Goal: Task Accomplishment & Management: Complete application form

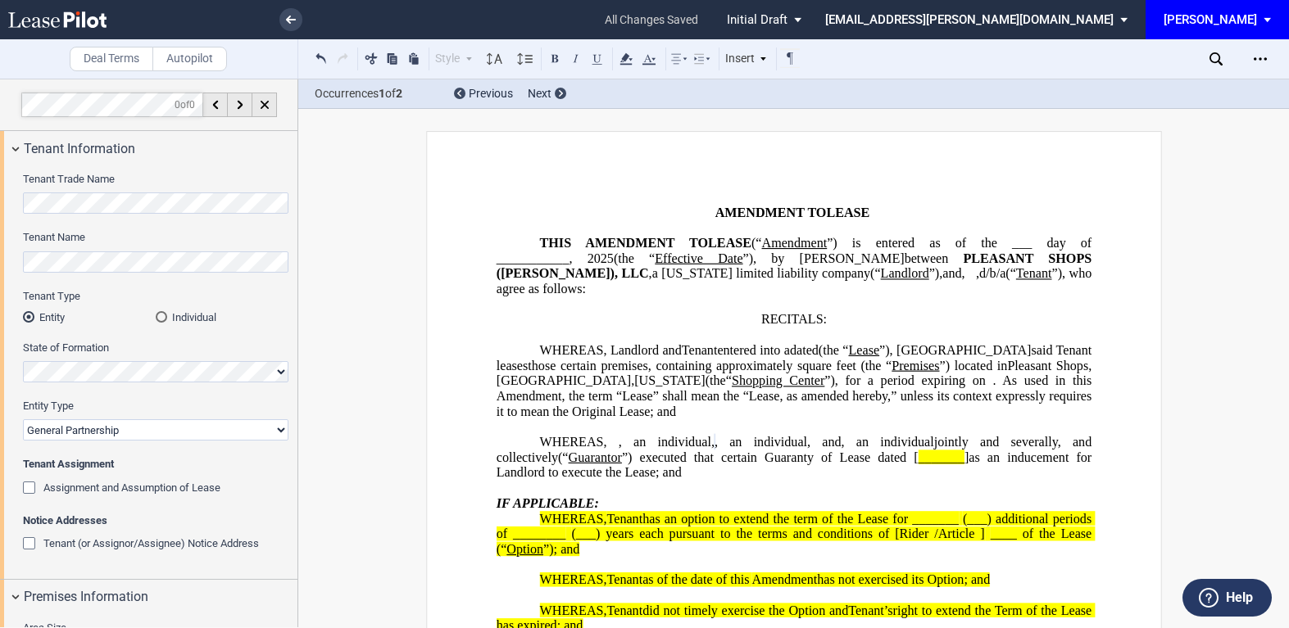
select select "general partnership"
select select "number:10"
select select "number:5"
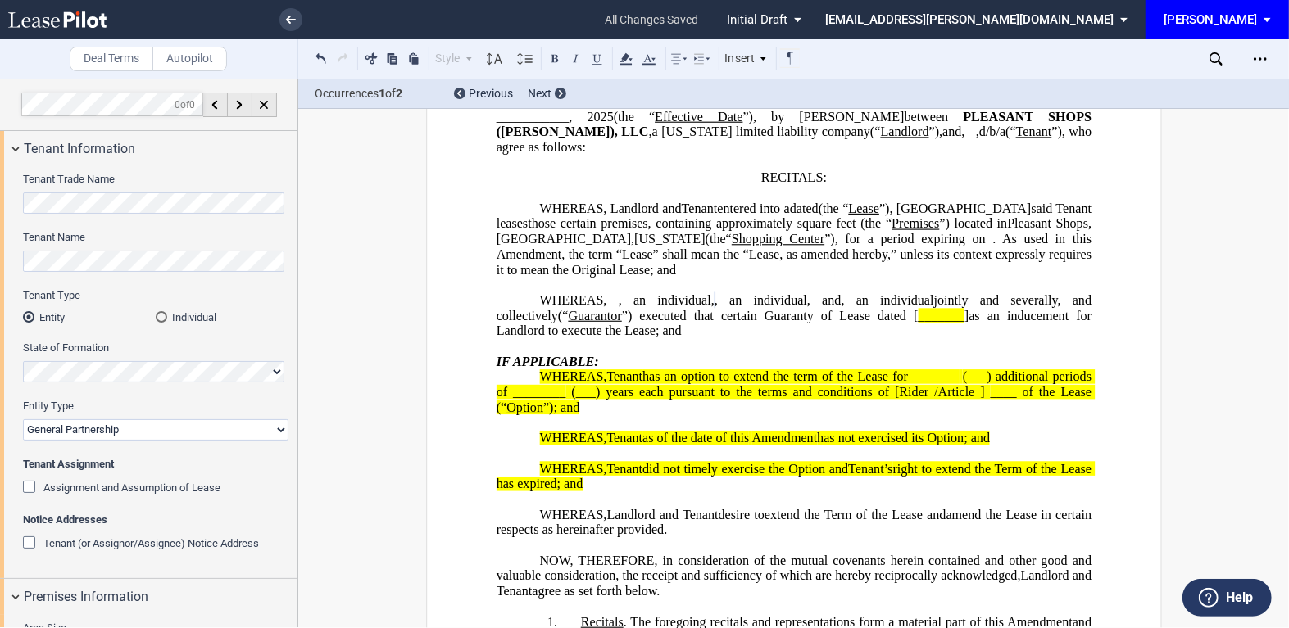
scroll to position [2355, 0]
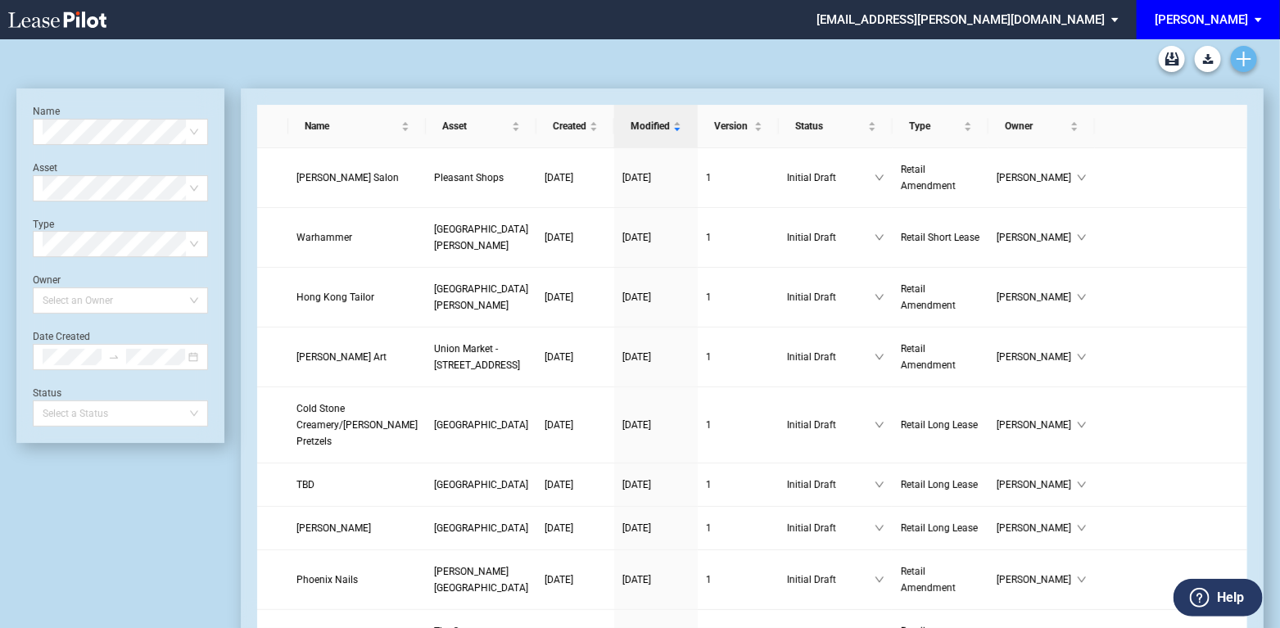
click at [1243, 57] on icon "Create new document" at bounding box center [1244, 59] width 15 height 15
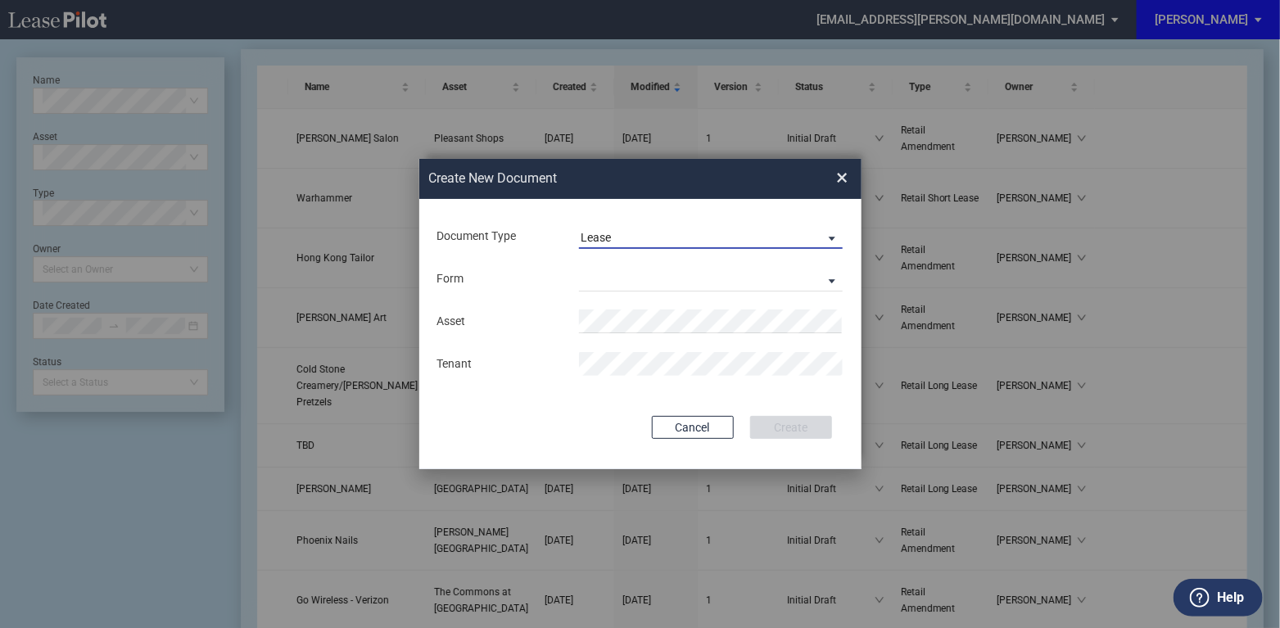
click at [830, 237] on span "Document Type: \aLease\a" at bounding box center [828, 237] width 20 height 16
click at [830, 237] on body ".bocls-1{fill:#26354a;fill-rule:evenodd} Loading... × ameyer@edens.com Settings…" at bounding box center [640, 275] width 1280 height 628
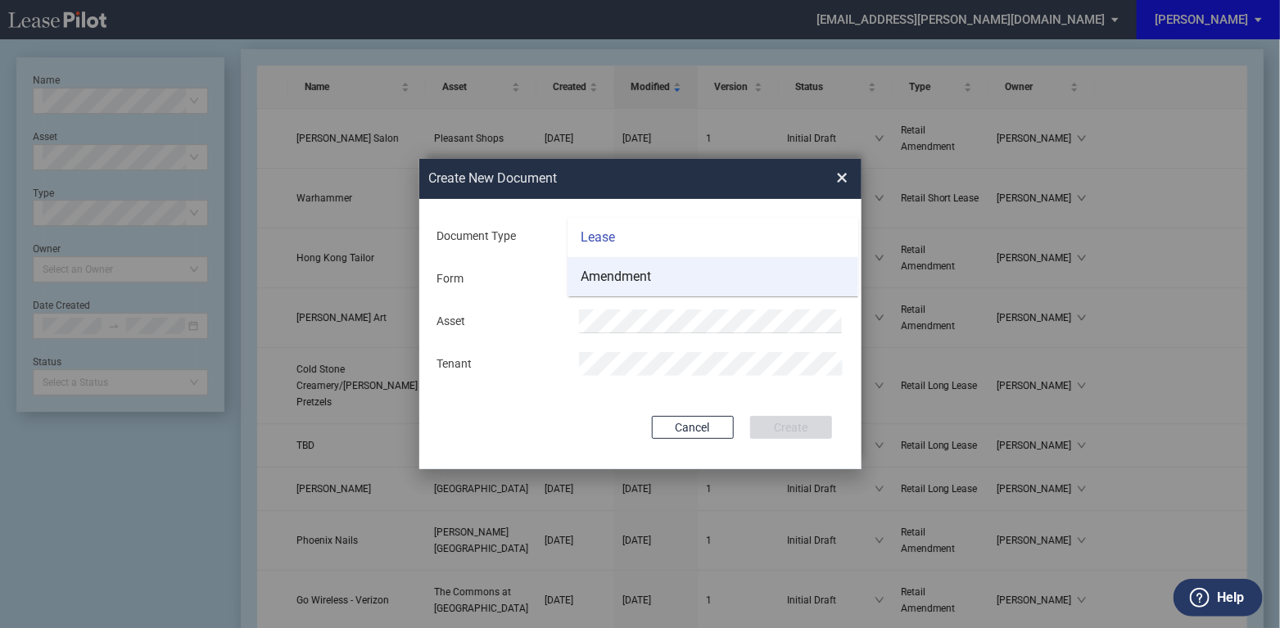
click at [614, 277] on div "Amendment" at bounding box center [616, 277] width 70 height 18
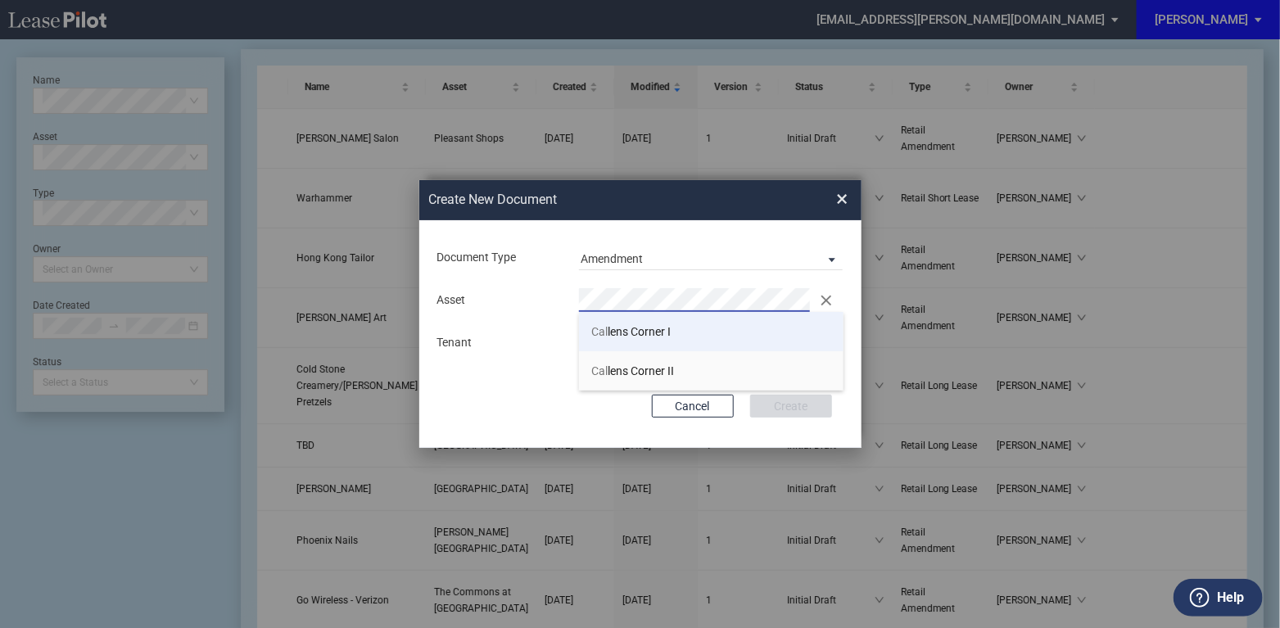
click at [614, 331] on span "Cal lens Corner I" at bounding box center [630, 331] width 79 height 13
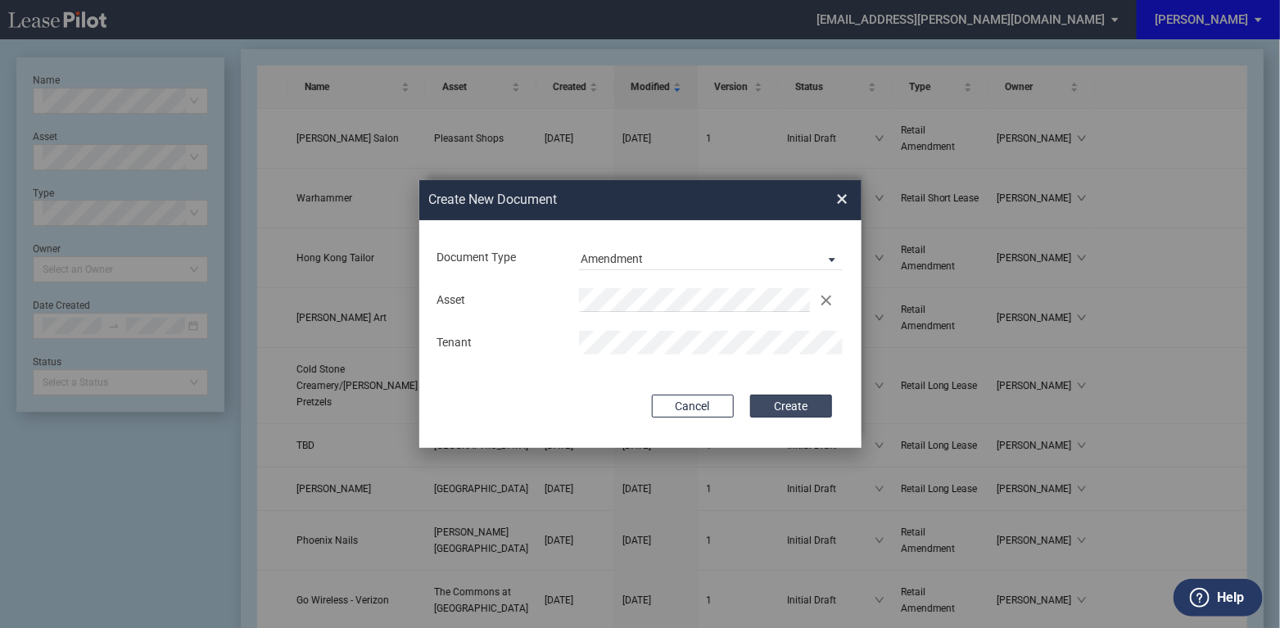
click at [815, 406] on button "Create" at bounding box center [791, 406] width 82 height 23
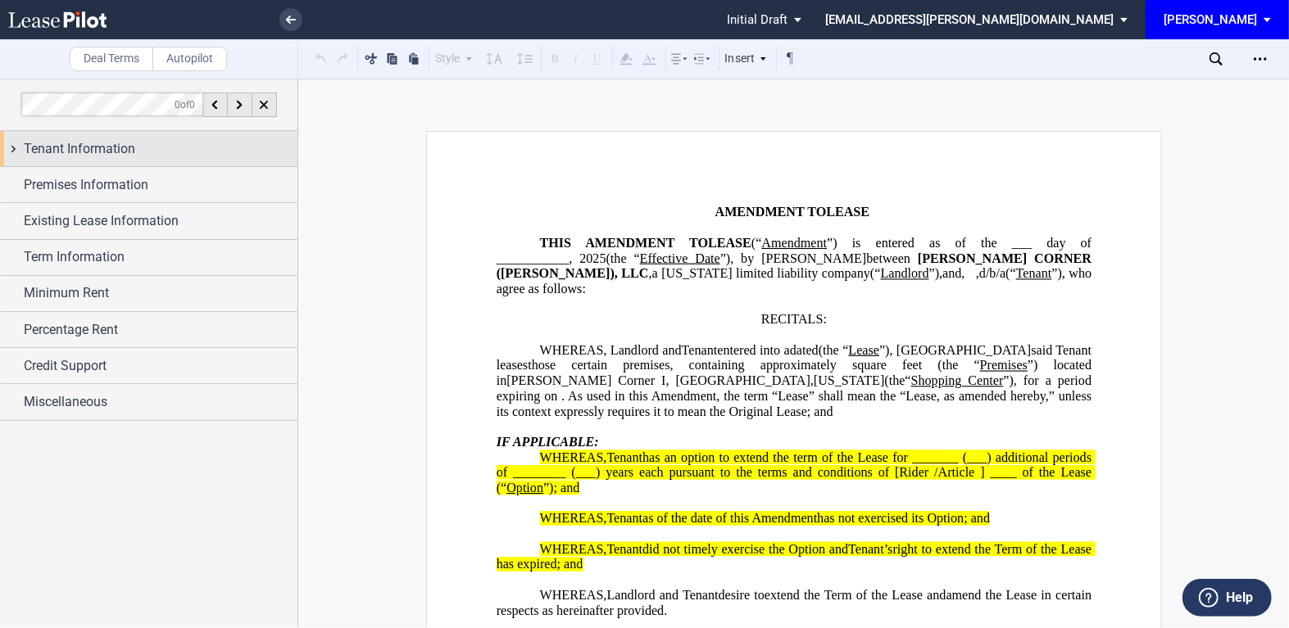
click at [11, 144] on div "Tenant Information" at bounding box center [148, 148] width 297 height 35
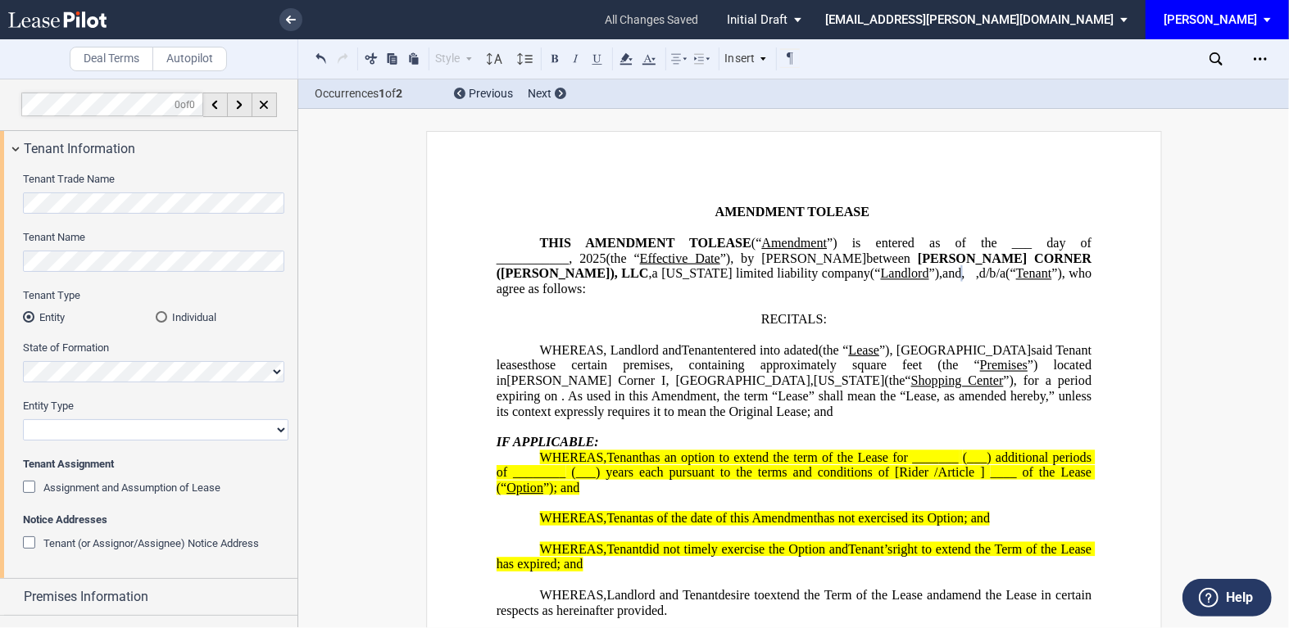
click at [159, 313] on div "Individual" at bounding box center [161, 316] width 11 height 11
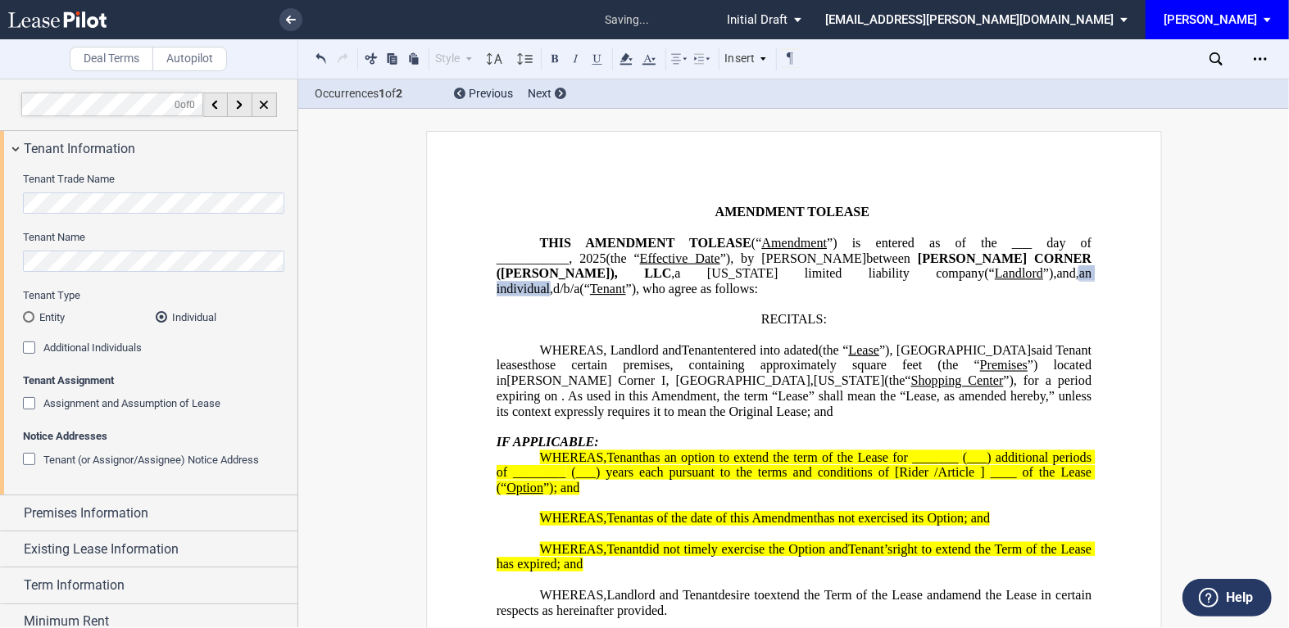
click at [25, 397] on div "Assignment and Assumption of Lease" at bounding box center [31, 405] width 16 height 16
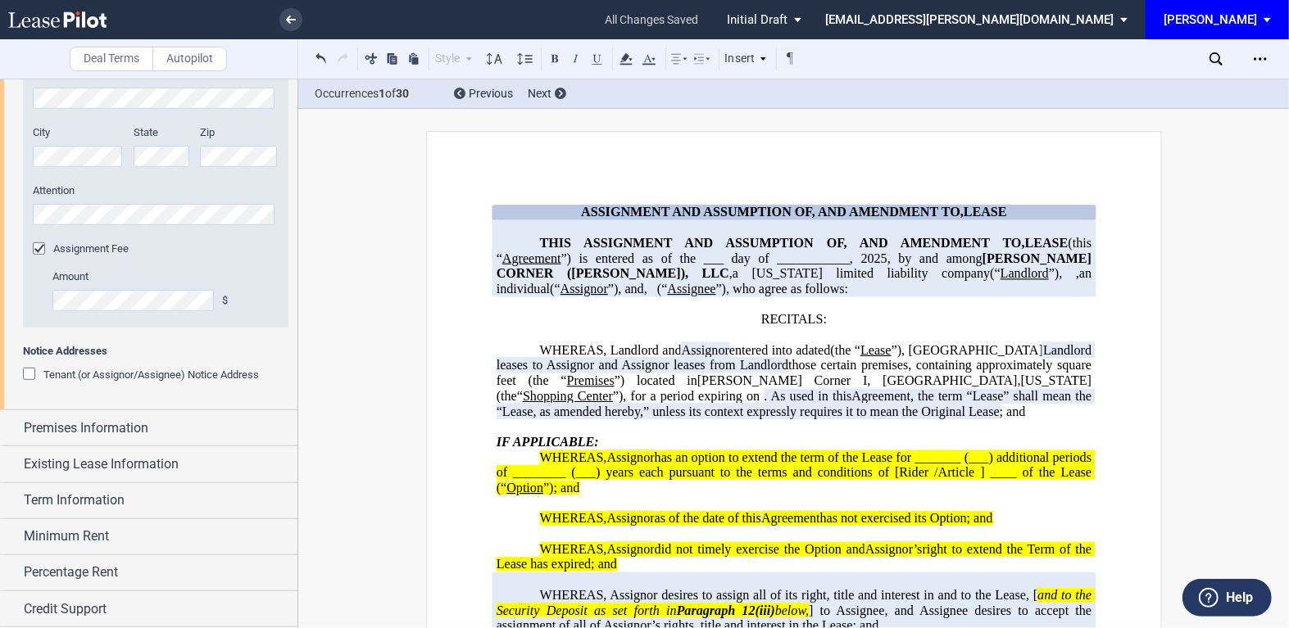
scroll to position [631, 0]
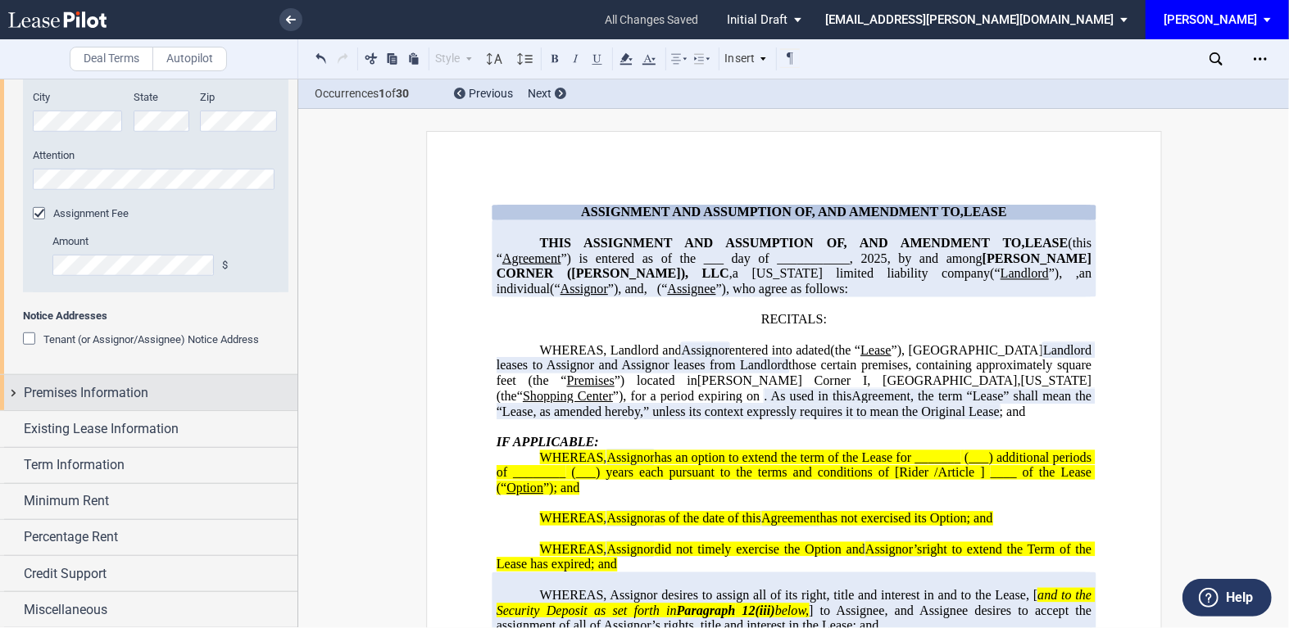
click at [18, 388] on div "Premises Information" at bounding box center [148, 392] width 297 height 35
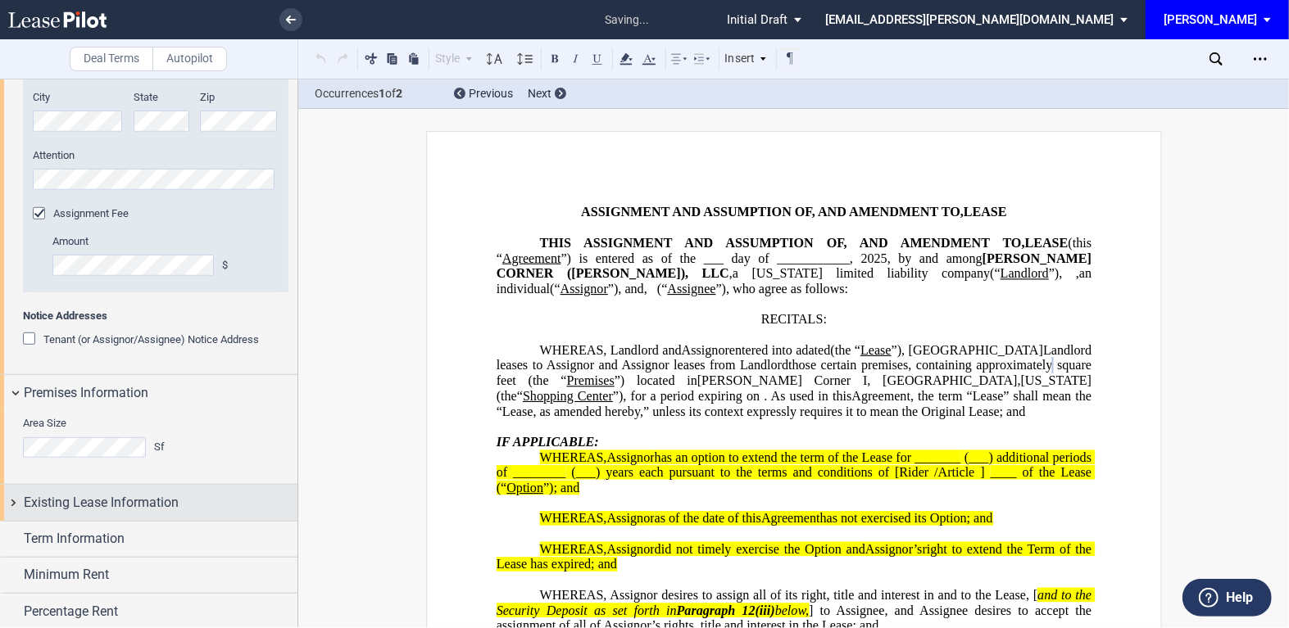
click at [11, 498] on div "Existing Lease Information" at bounding box center [148, 502] width 297 height 35
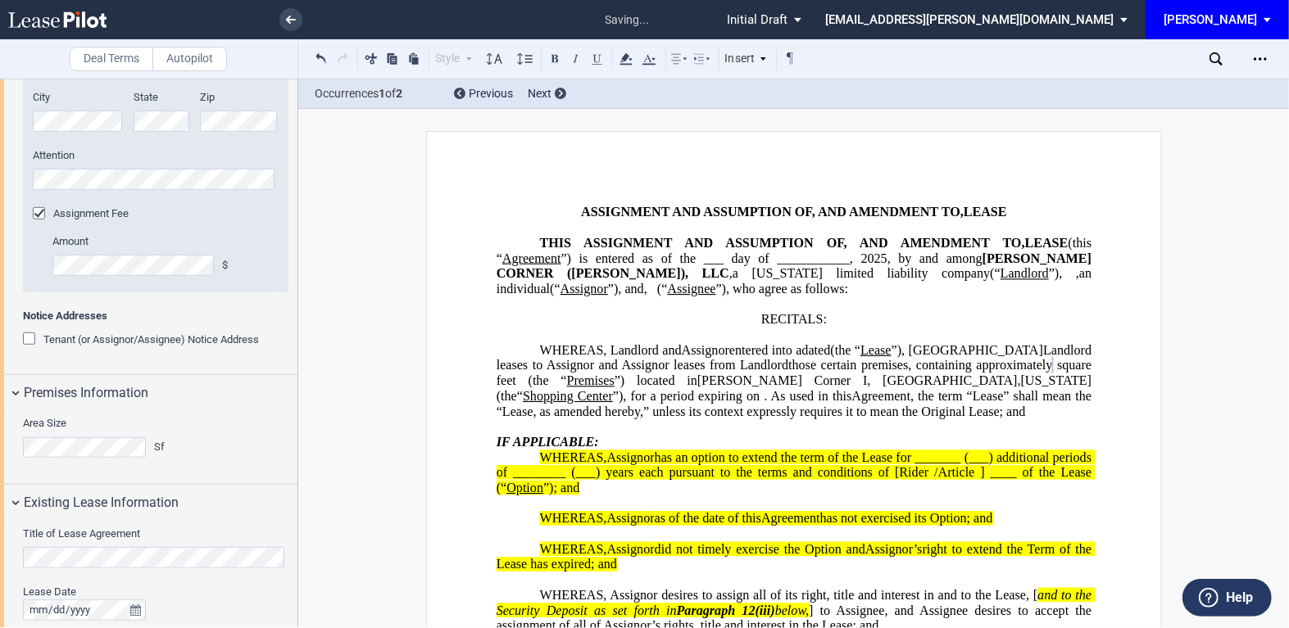
scroll to position [830, 0]
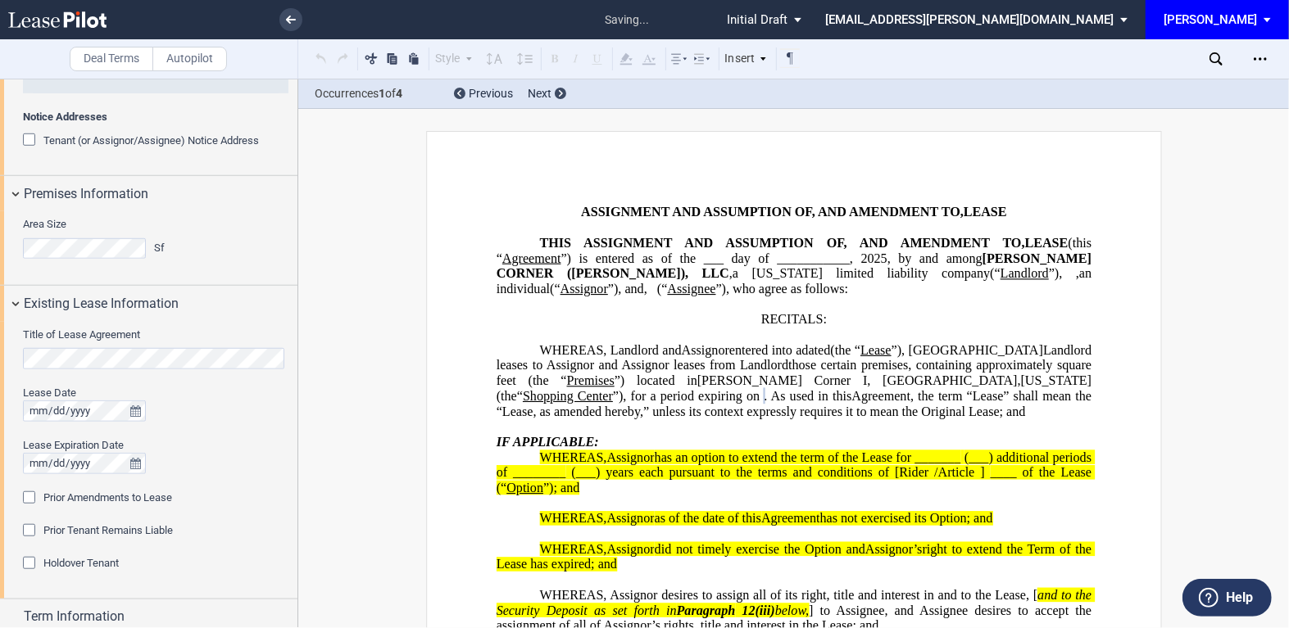
click at [25, 493] on div "Prior Amendments to Lease" at bounding box center [31, 500] width 16 height 16
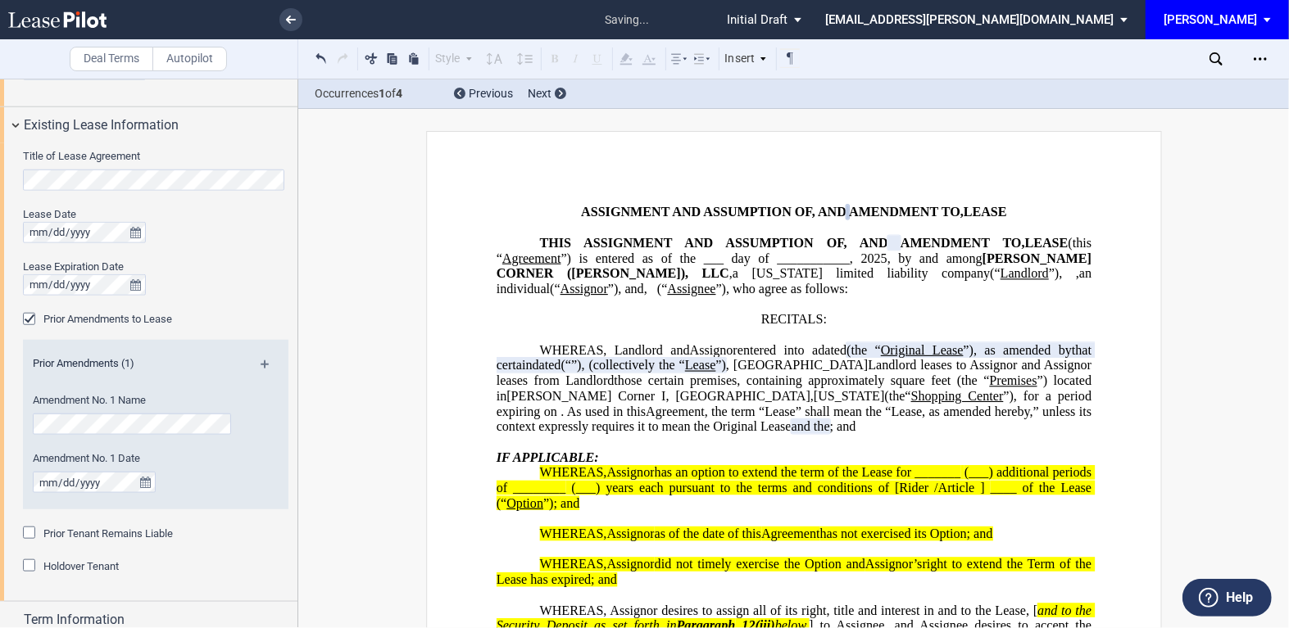
scroll to position [1028, 0]
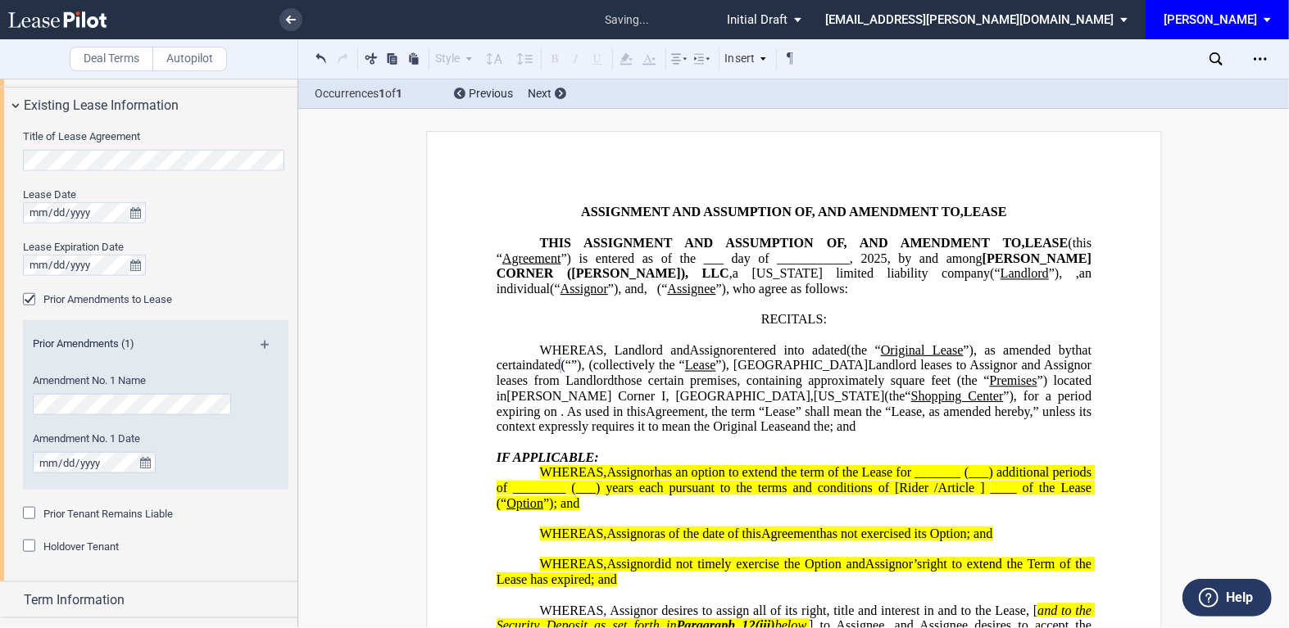
click at [264, 342] on md-icon at bounding box center [272, 351] width 22 height 20
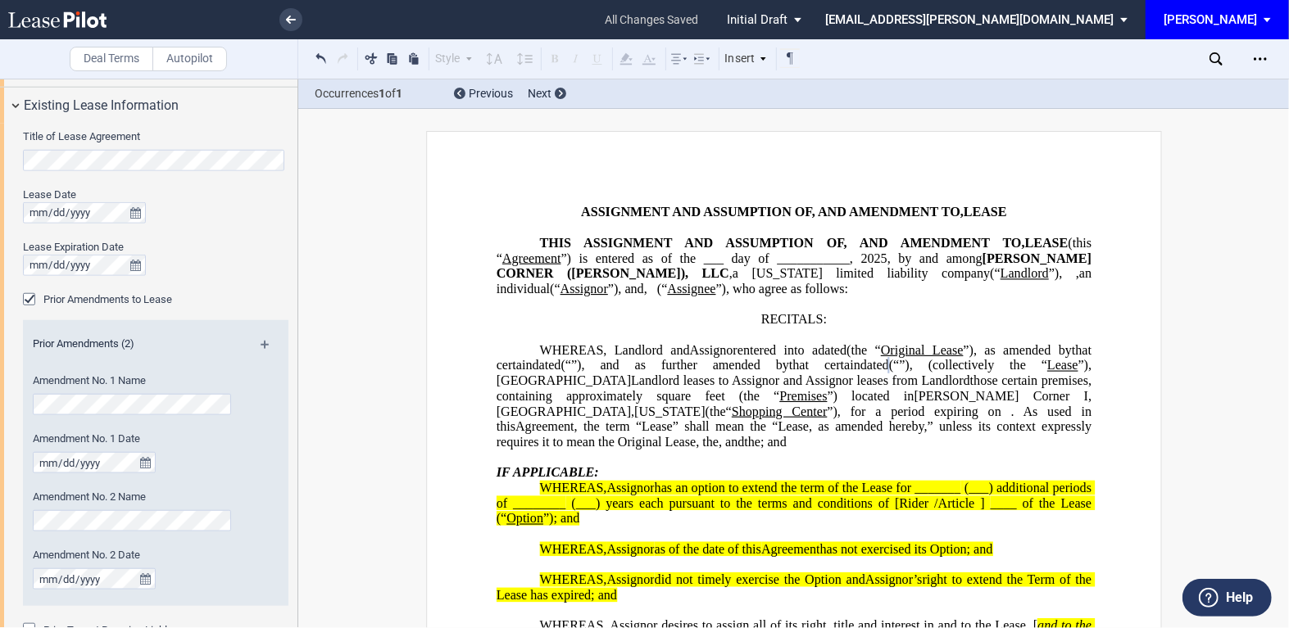
click at [256, 349] on div "Prior Amendments (2)" at bounding box center [155, 347] width 265 height 20
click at [261, 347] on md-icon at bounding box center [272, 351] width 22 height 20
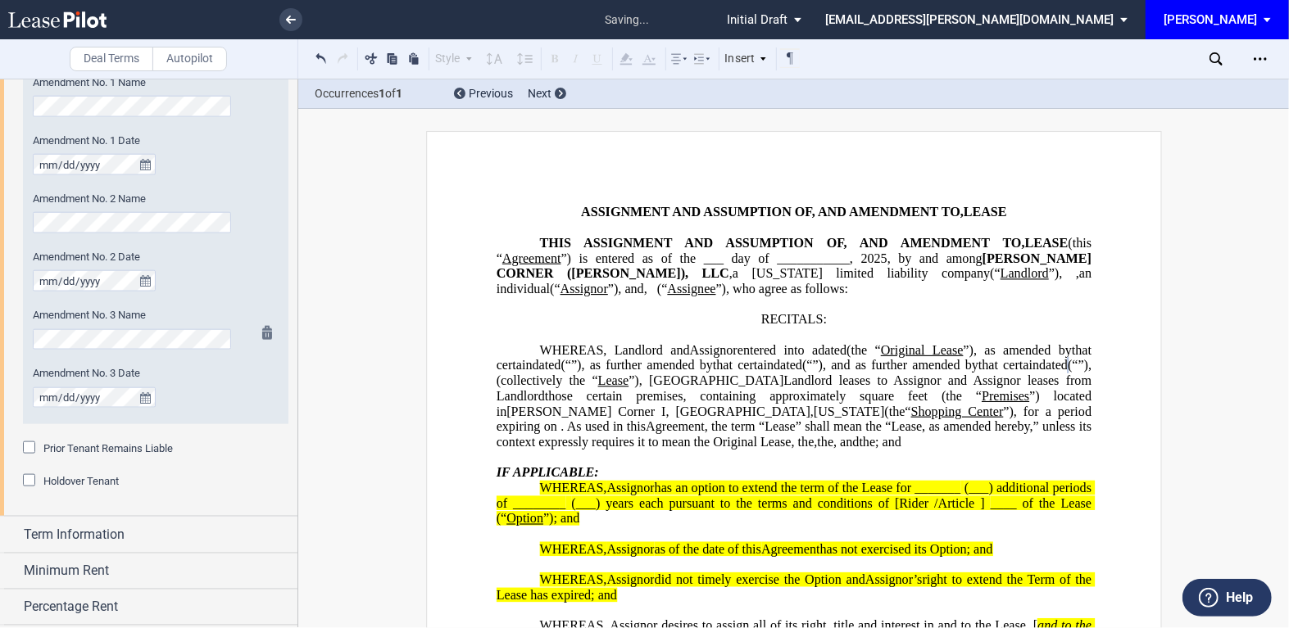
scroll to position [1127, 0]
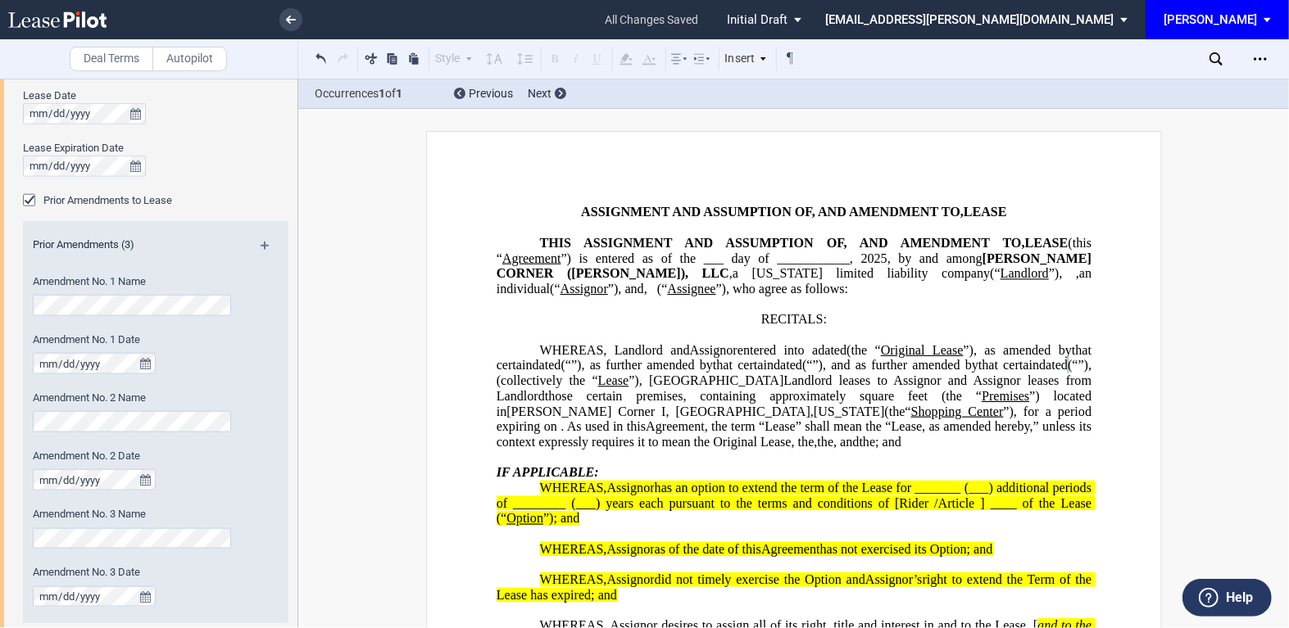
click at [262, 242] on md-icon at bounding box center [272, 252] width 22 height 20
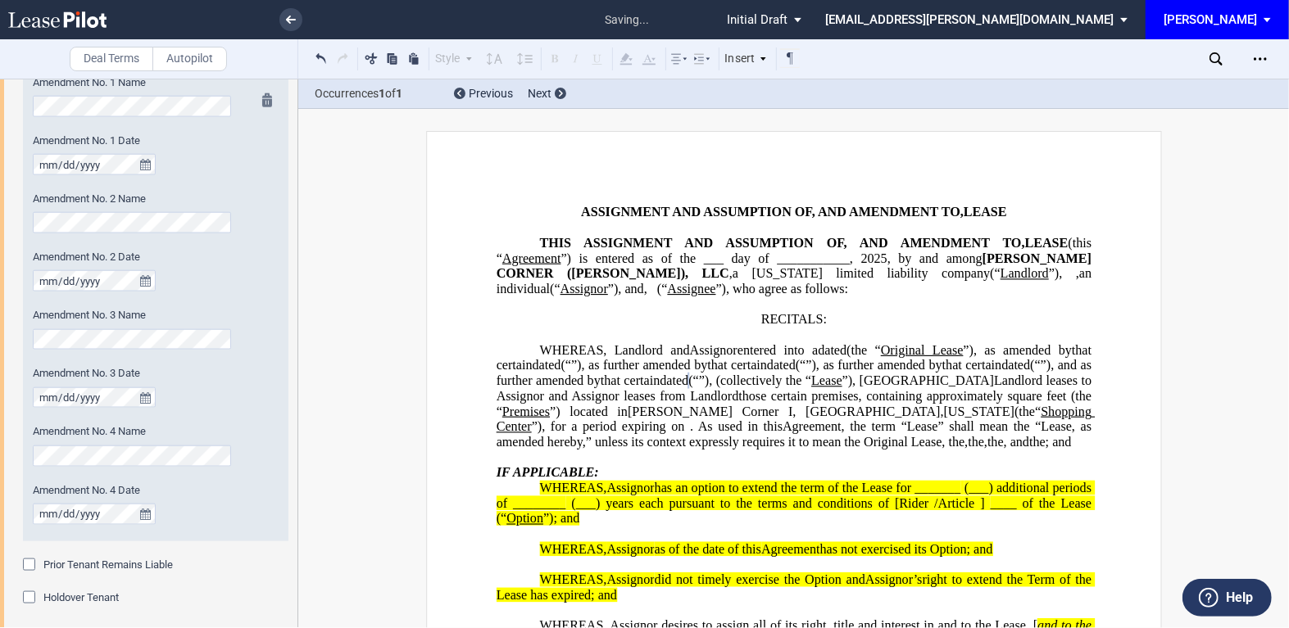
scroll to position [1226, 0]
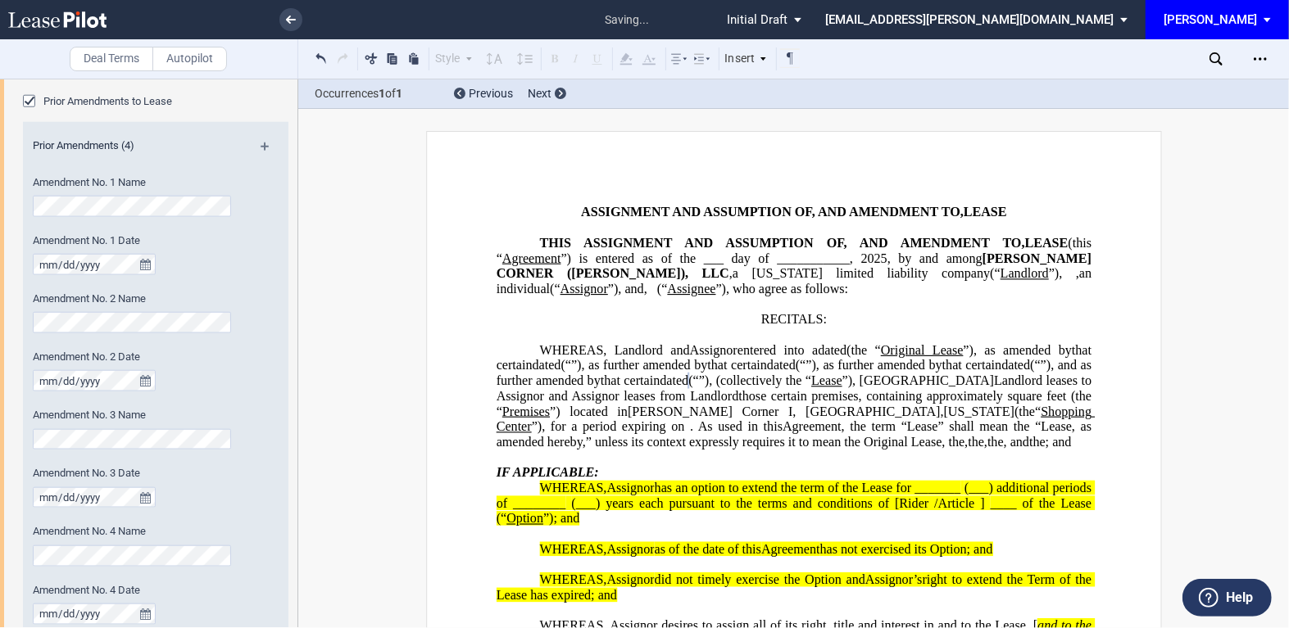
click at [261, 146] on md-icon at bounding box center [272, 153] width 22 height 20
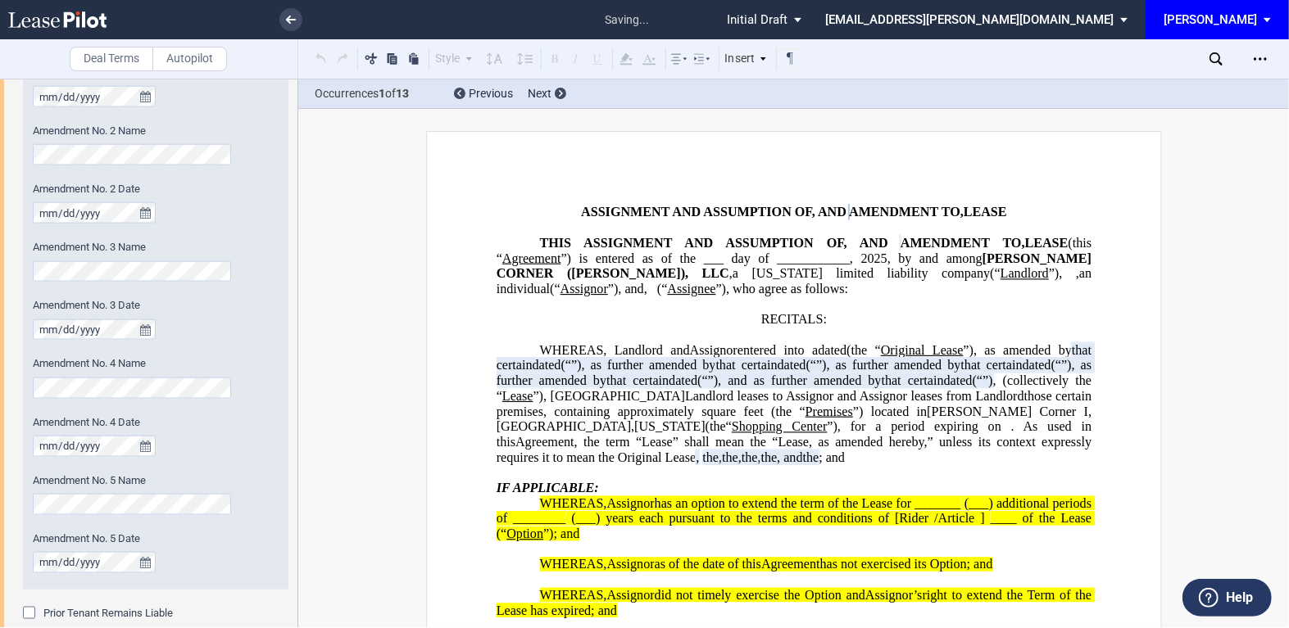
scroll to position [1525, 0]
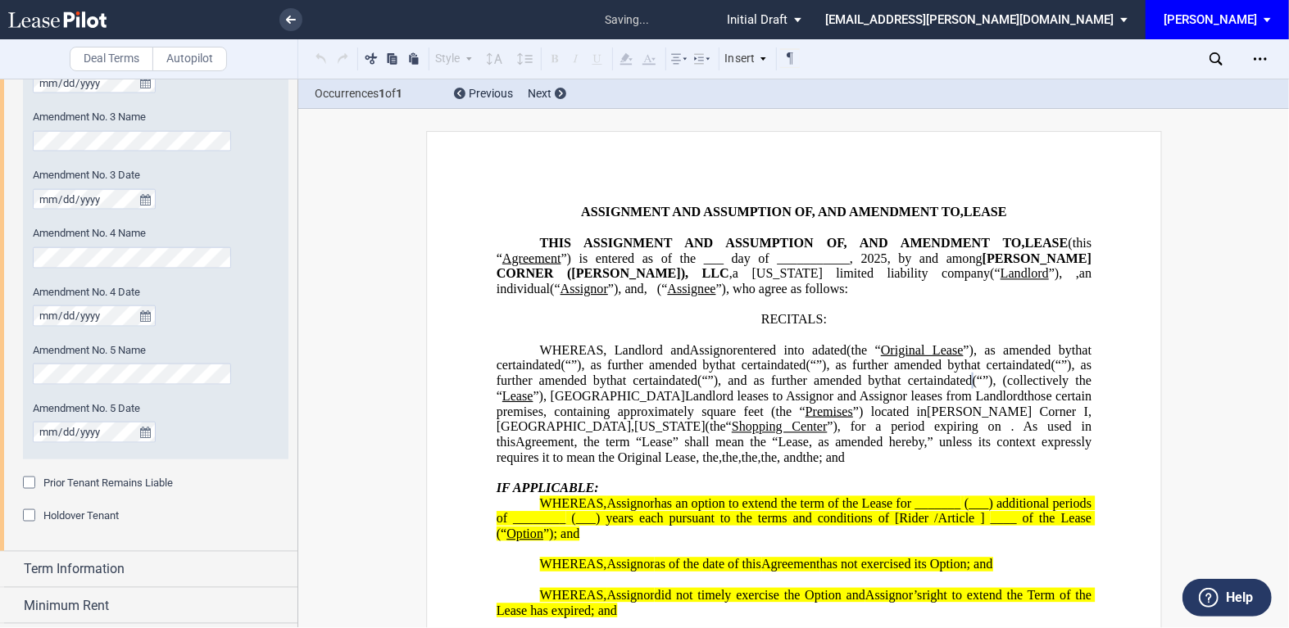
click at [28, 485] on div "Prior Tenant Remains Liable" at bounding box center [31, 485] width 16 height 16
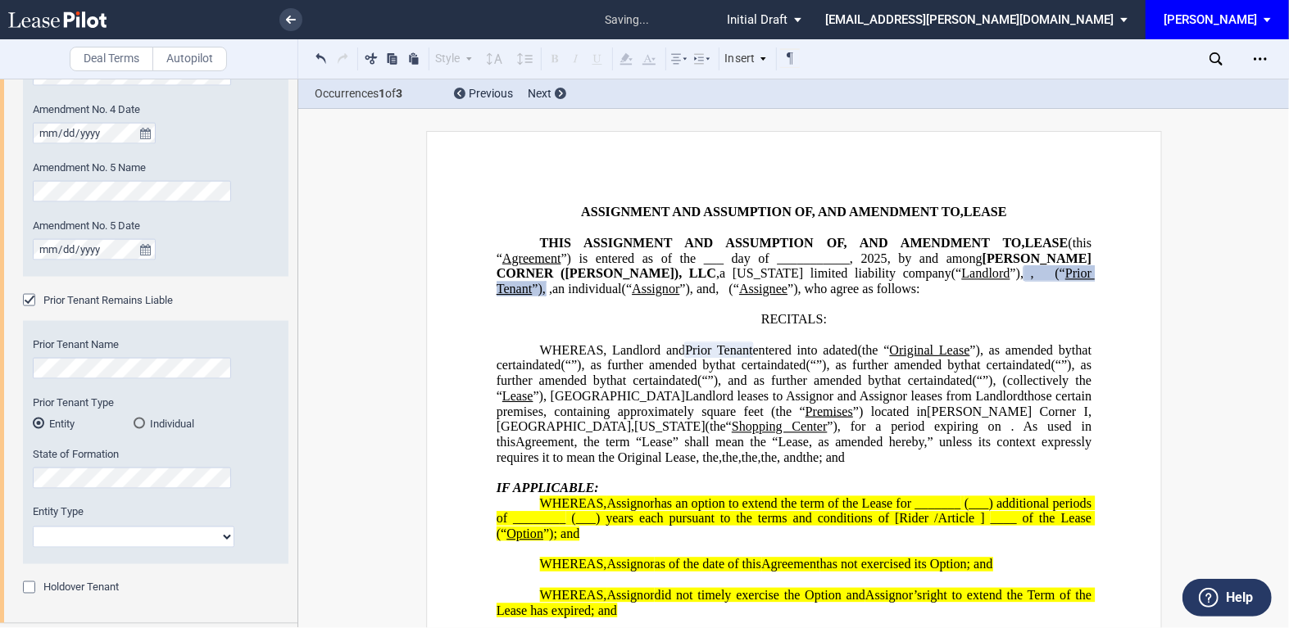
scroll to position [1724, 0]
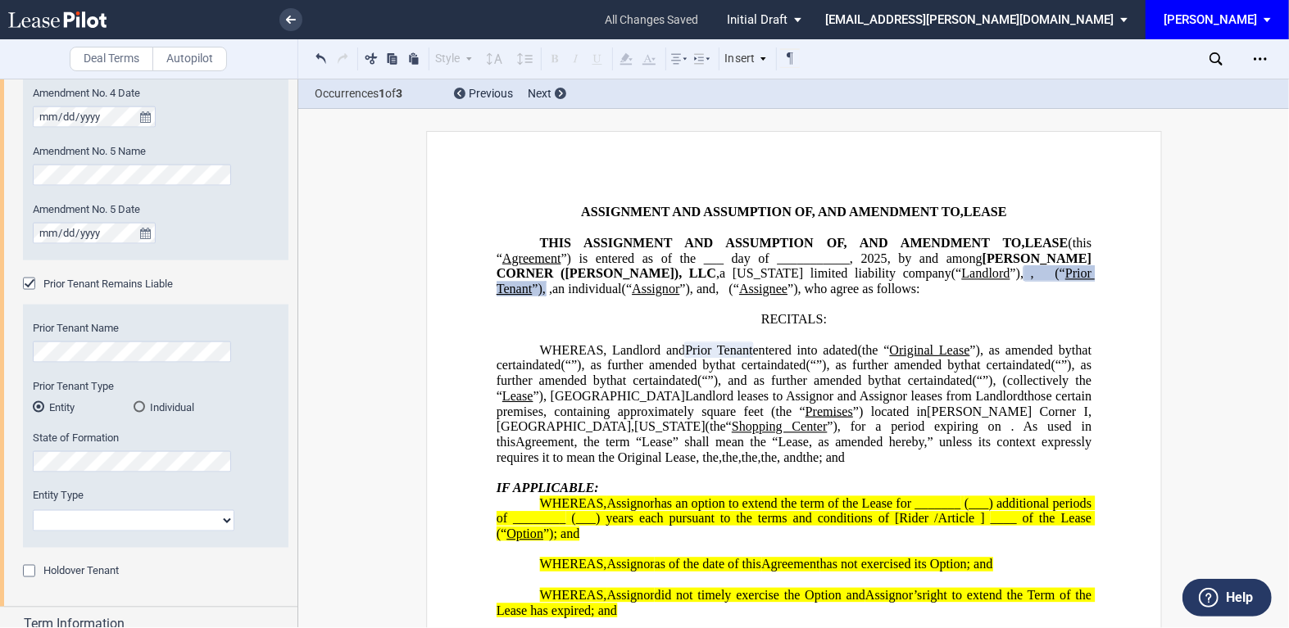
click at [135, 403] on div "Individual" at bounding box center [139, 406] width 11 height 11
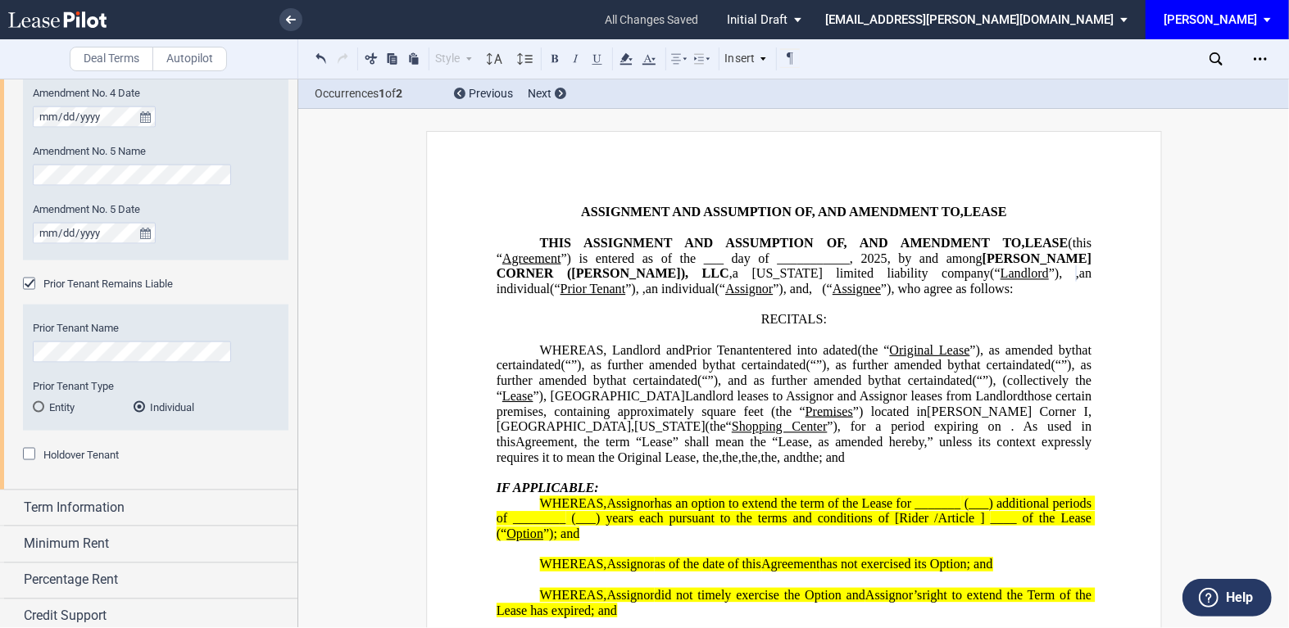
scroll to position [1768, 0]
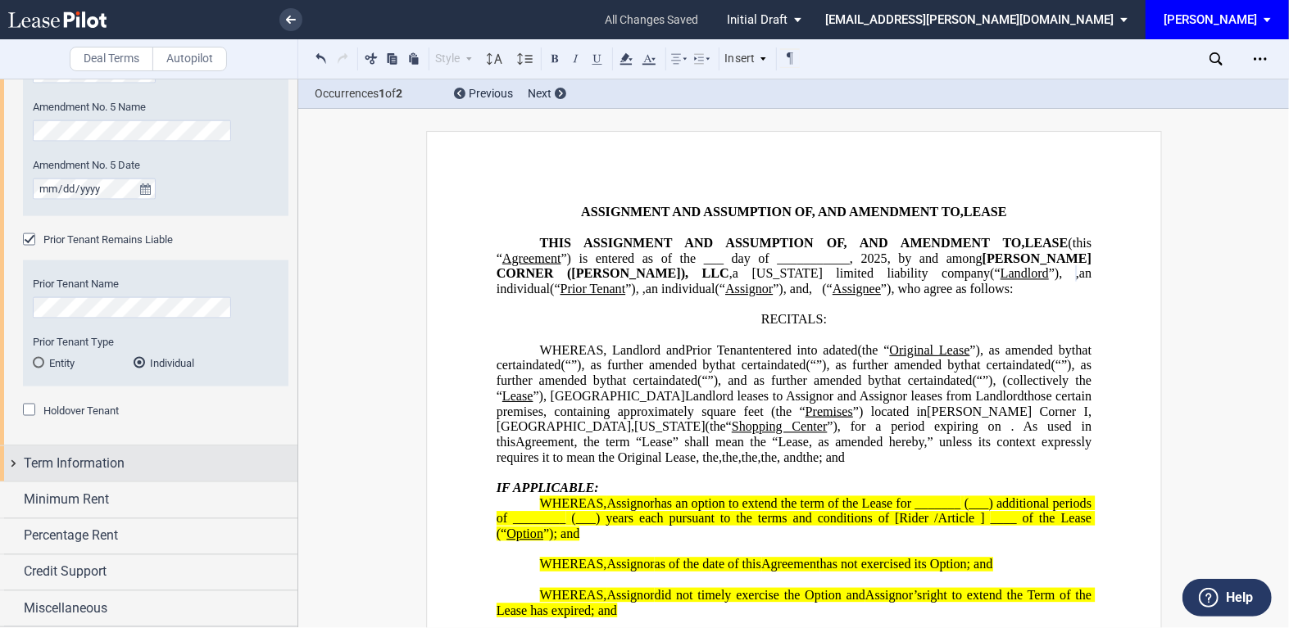
click at [11, 464] on div "Term Information" at bounding box center [148, 463] width 297 height 35
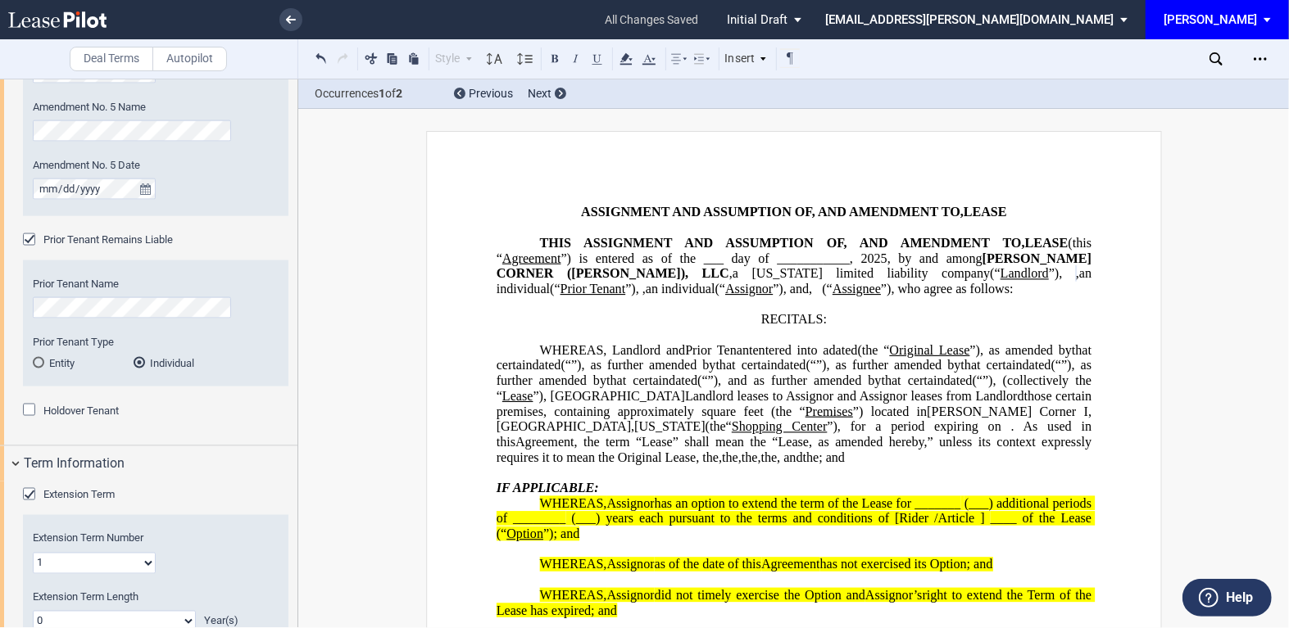
scroll to position [2031, 0]
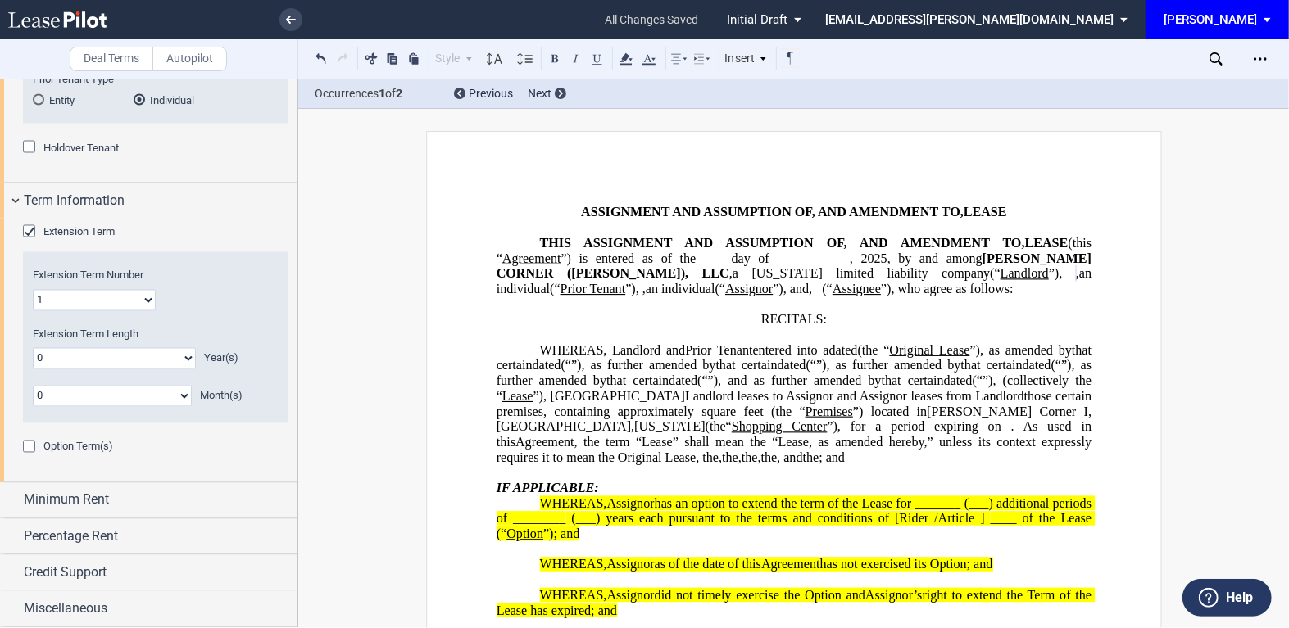
click at [184, 357] on select "0 1 2 3 4 5 6 7 8 9 10 11 12 13 14 15 16 17 18 19 20" at bounding box center [114, 358] width 163 height 21
select select "number:5"
click at [33, 348] on select "0 1 2 3 4 5 6 7 8 9 10 11 12 13 14 15 16 17 18 19 20" at bounding box center [114, 358] width 163 height 21
click at [13, 508] on div "Minimum Rent" at bounding box center [148, 500] width 297 height 35
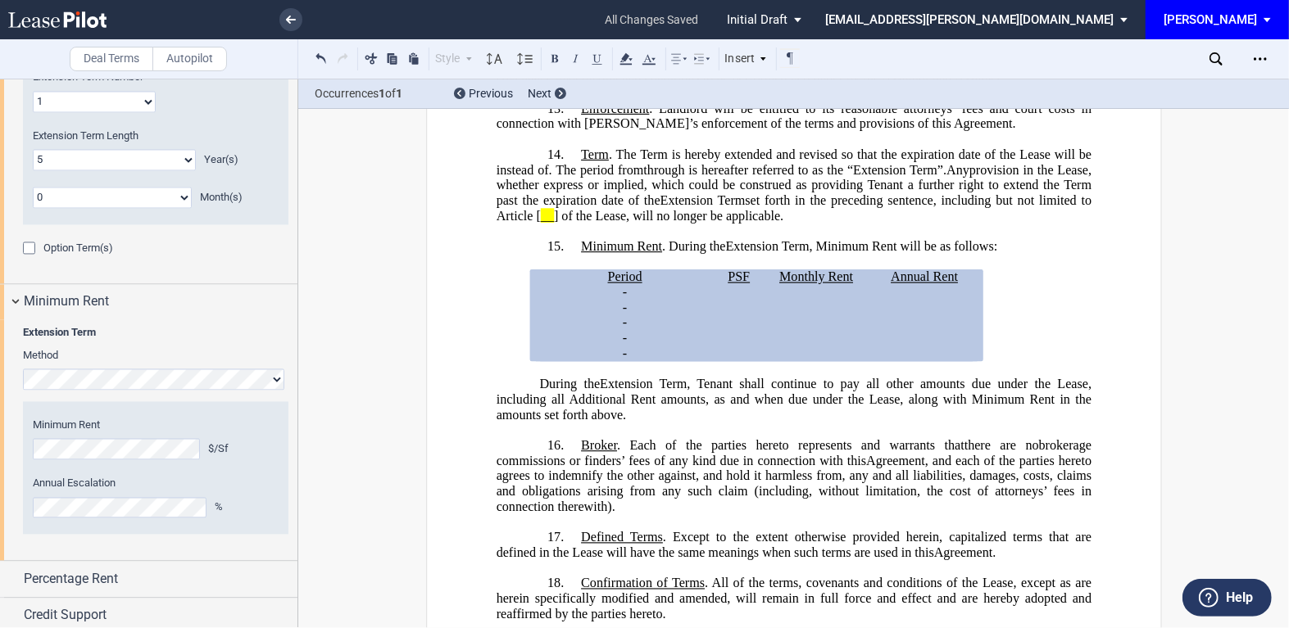
scroll to position [3287, 0]
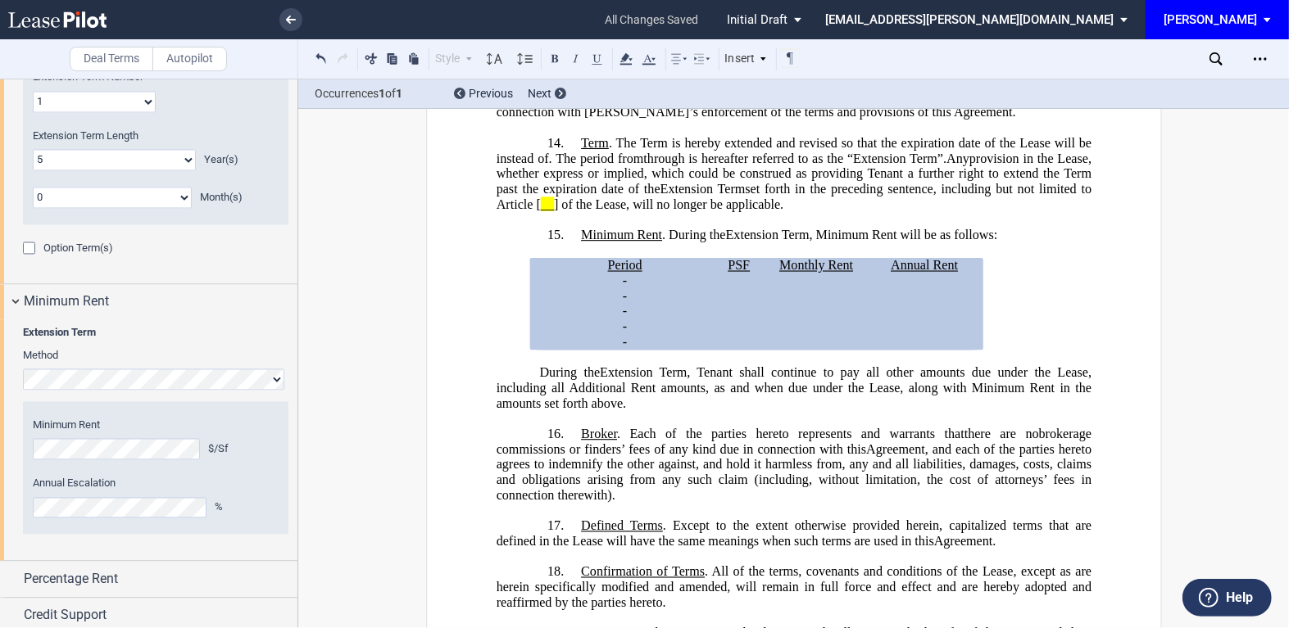
click at [539, 380] on span "During the" at bounding box center [569, 372] width 61 height 15
click at [533, 411] on p "During the Extension Term ﻿ ﻿ Extension Term , Tenant shall continue to pay all…" at bounding box center [793, 388] width 595 height 46
click at [637, 411] on p "During the Extension Term ﻿ ﻿ Extension Term , Tenant shall continue to pay all…" at bounding box center [793, 388] width 595 height 46
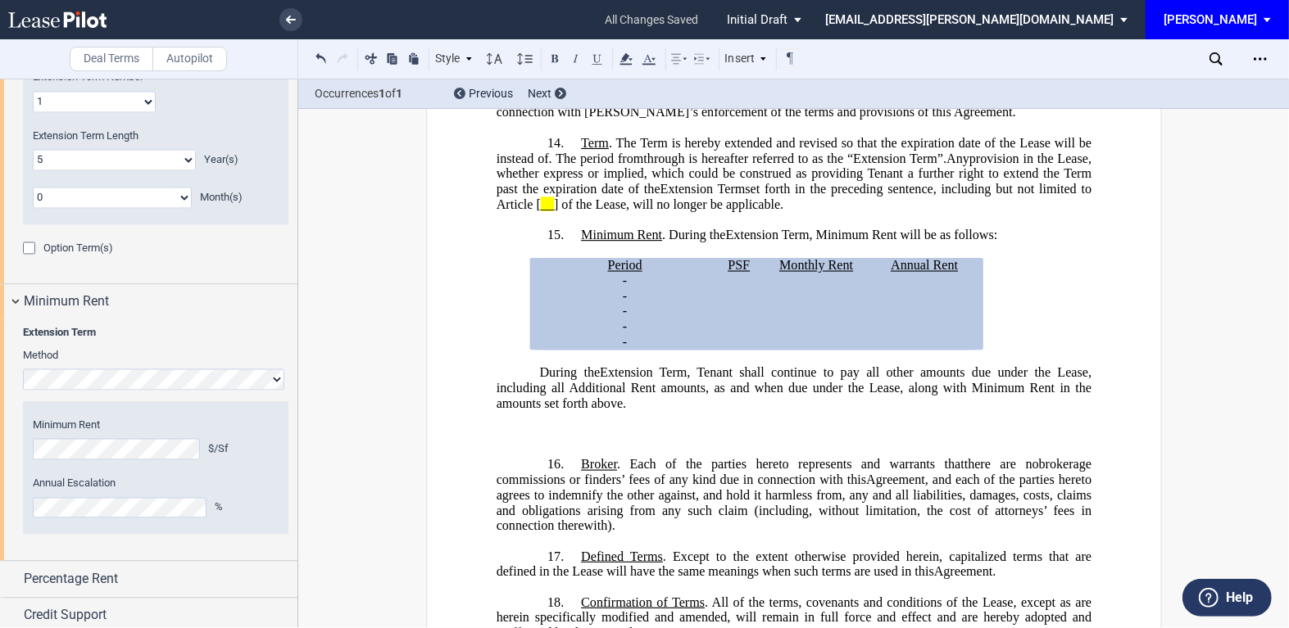
drag, startPoint x: 554, startPoint y: 508, endPoint x: 860, endPoint y: 477, distance: 308.0
click at [860, 411] on p "During the Extension Term ﻿ ﻿ Extension Term , Tenant shall continue to pay all…" at bounding box center [793, 388] width 595 height 46
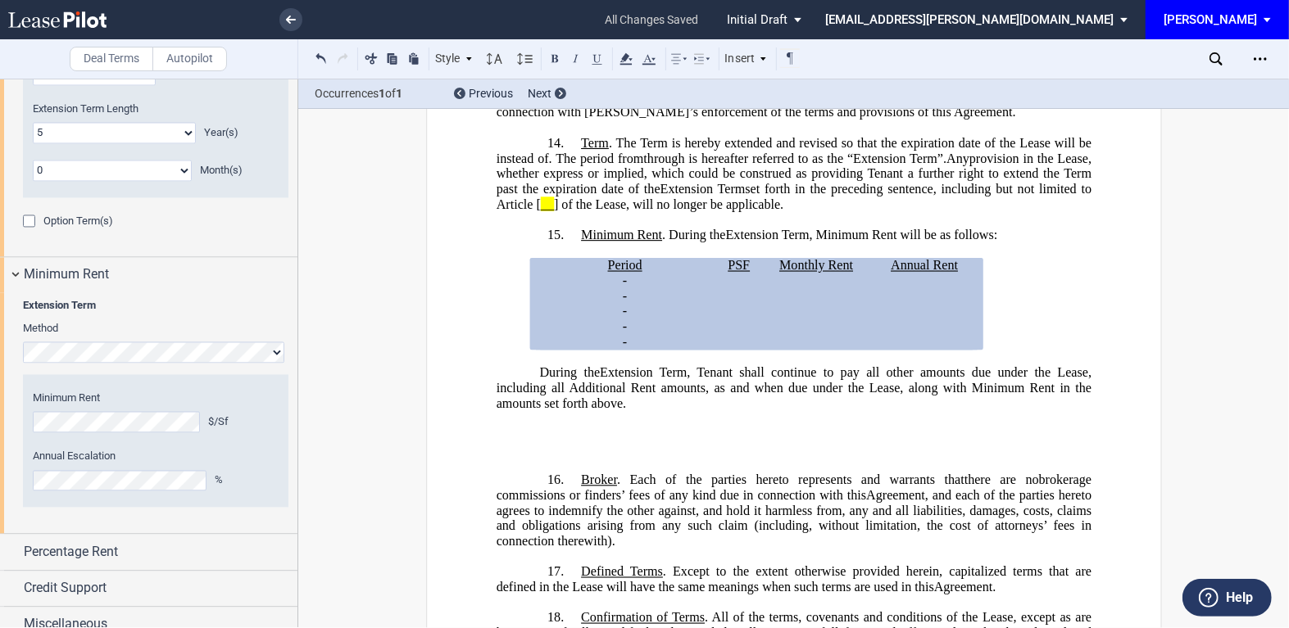
scroll to position [2272, 0]
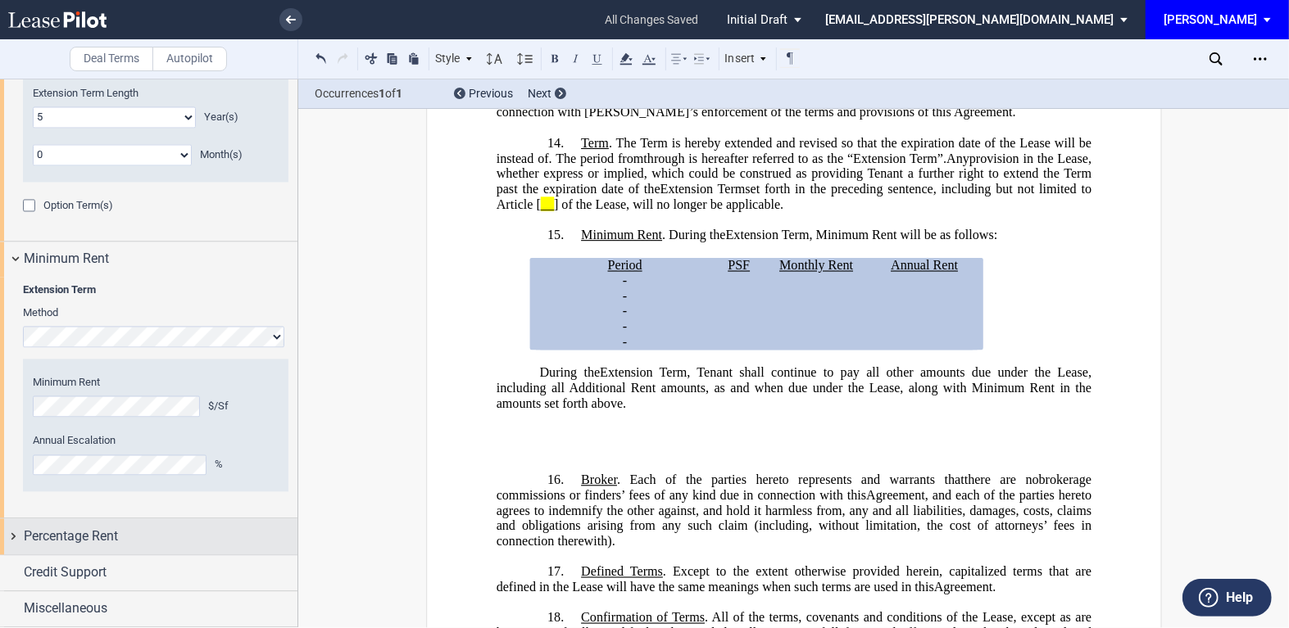
click at [11, 536] on div "Percentage Rent" at bounding box center [148, 536] width 297 height 35
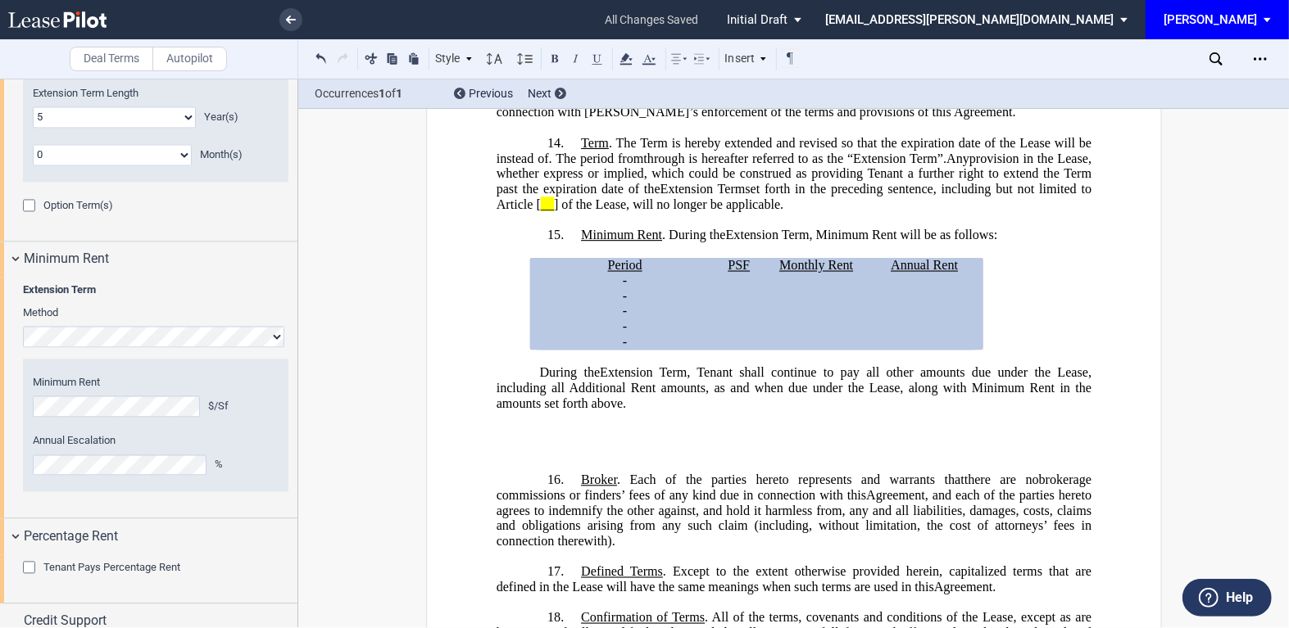
click at [29, 564] on div "Tenant Pays Percentage Rent" at bounding box center [31, 569] width 16 height 16
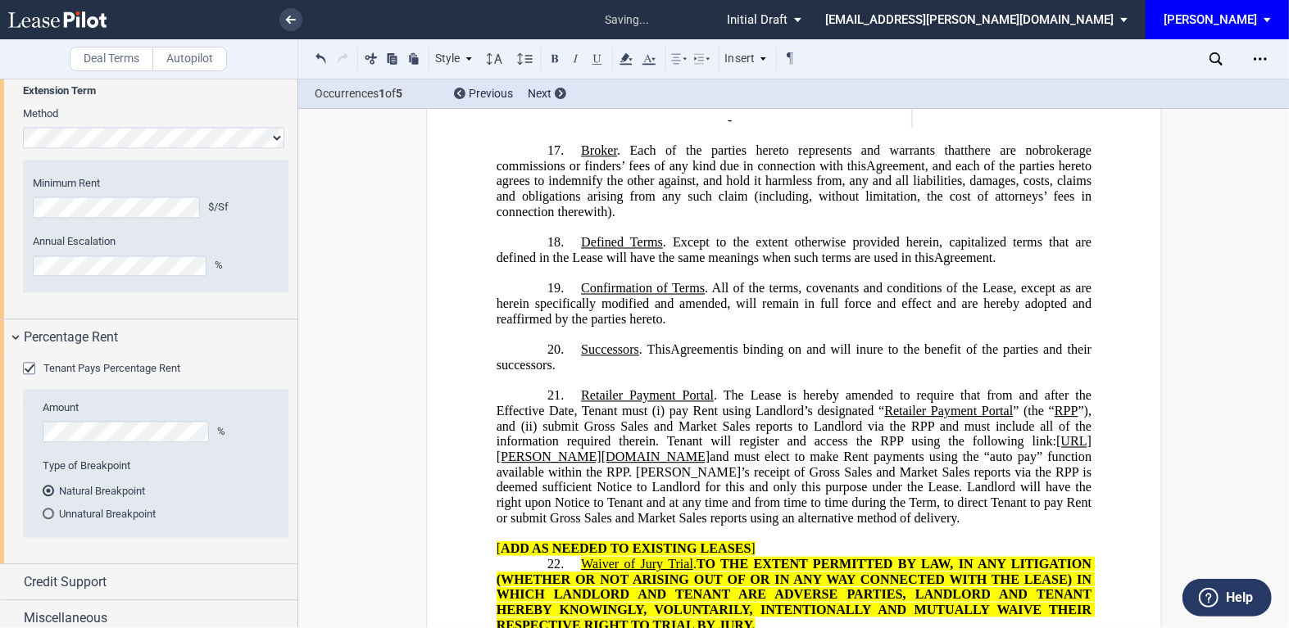
scroll to position [3785, 0]
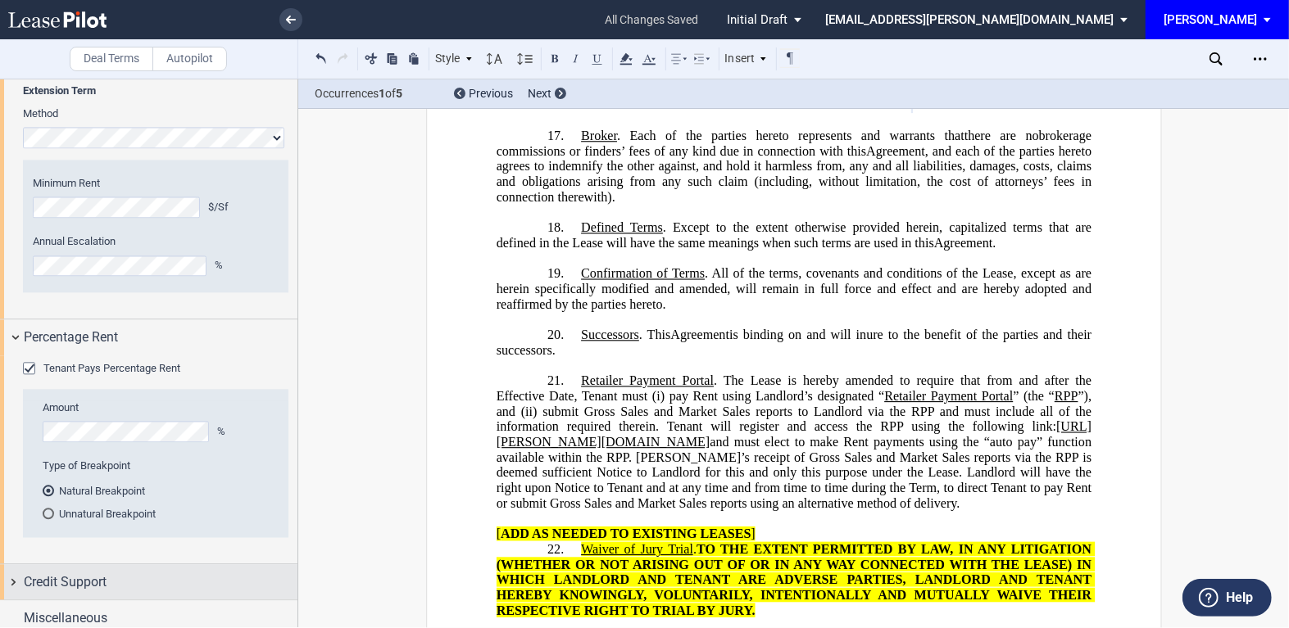
click at [16, 580] on div "Credit Support" at bounding box center [148, 581] width 297 height 35
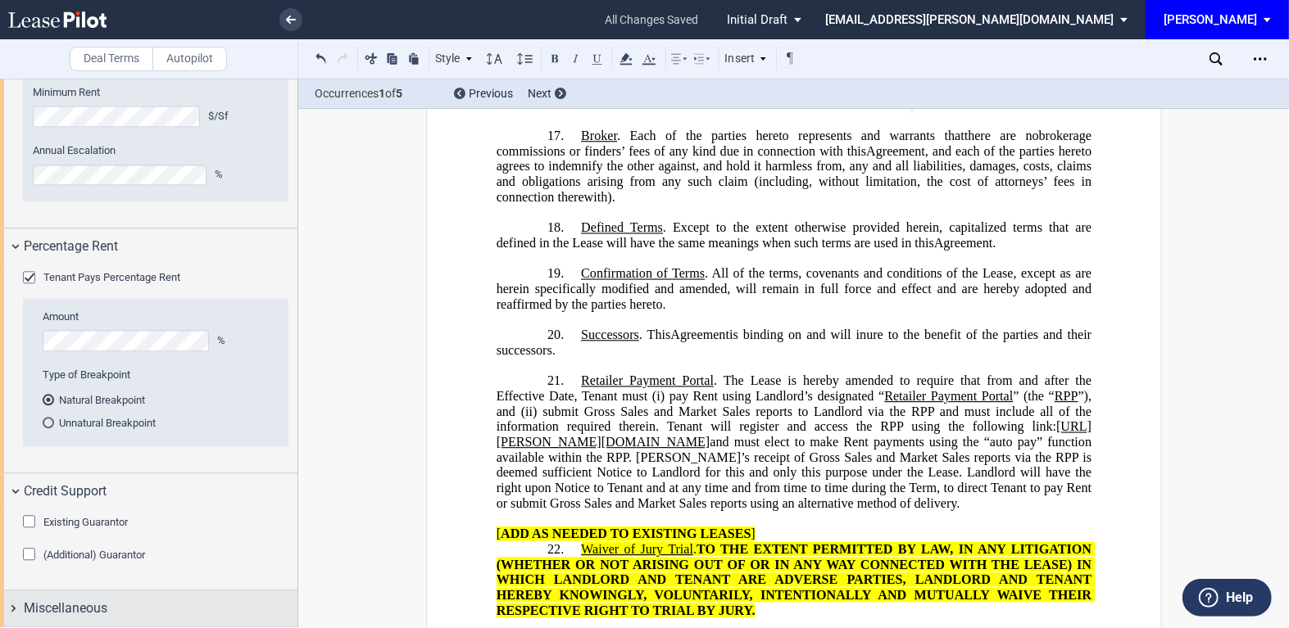
click at [13, 609] on div "Miscellaneous" at bounding box center [148, 608] width 297 height 35
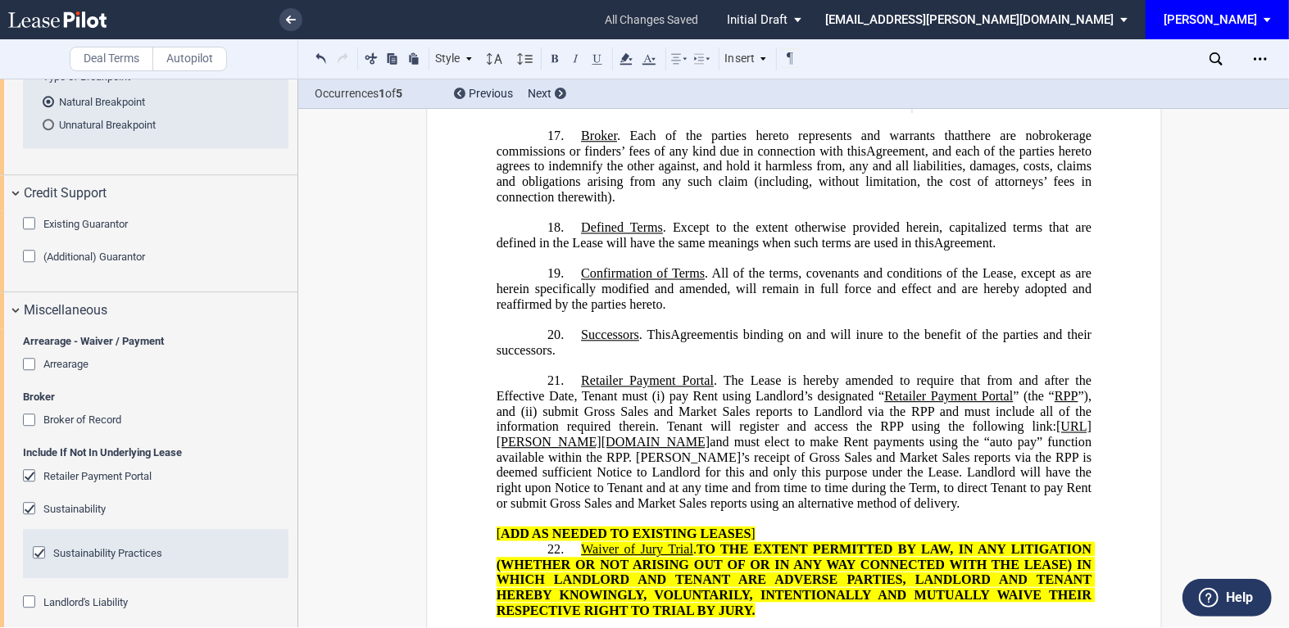
click at [31, 473] on div "Retailer Payment Portal" at bounding box center [31, 477] width 16 height 16
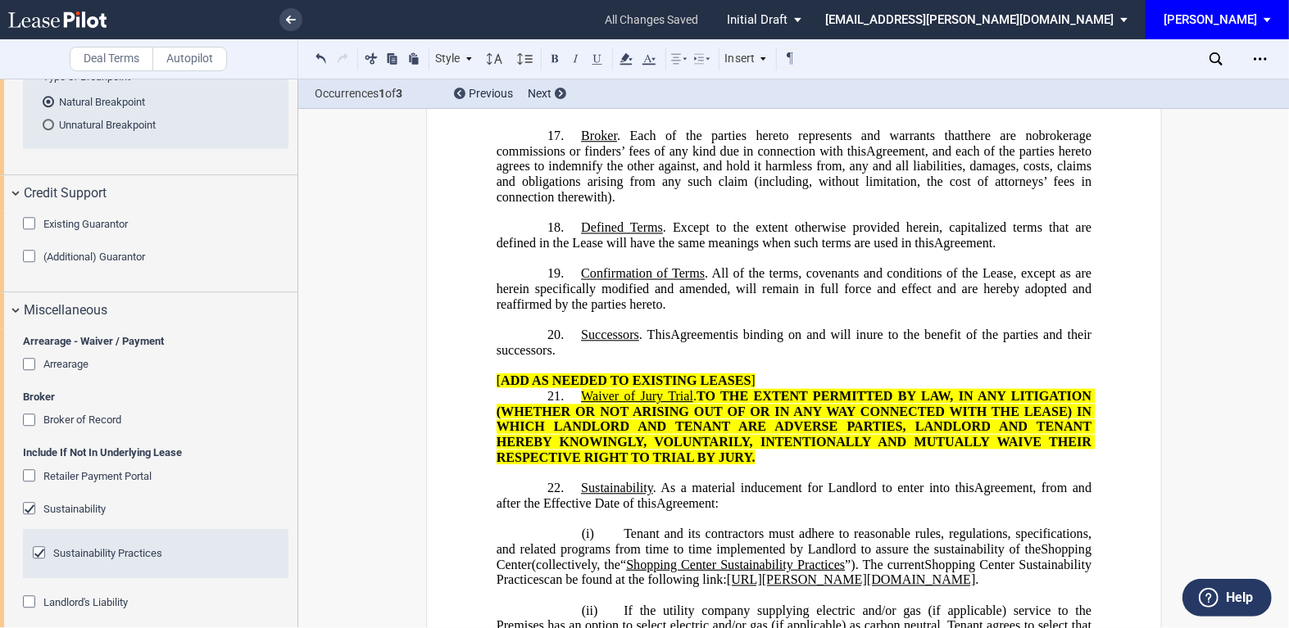
click at [31, 473] on div "Retailer Payment Portal" at bounding box center [31, 477] width 16 height 16
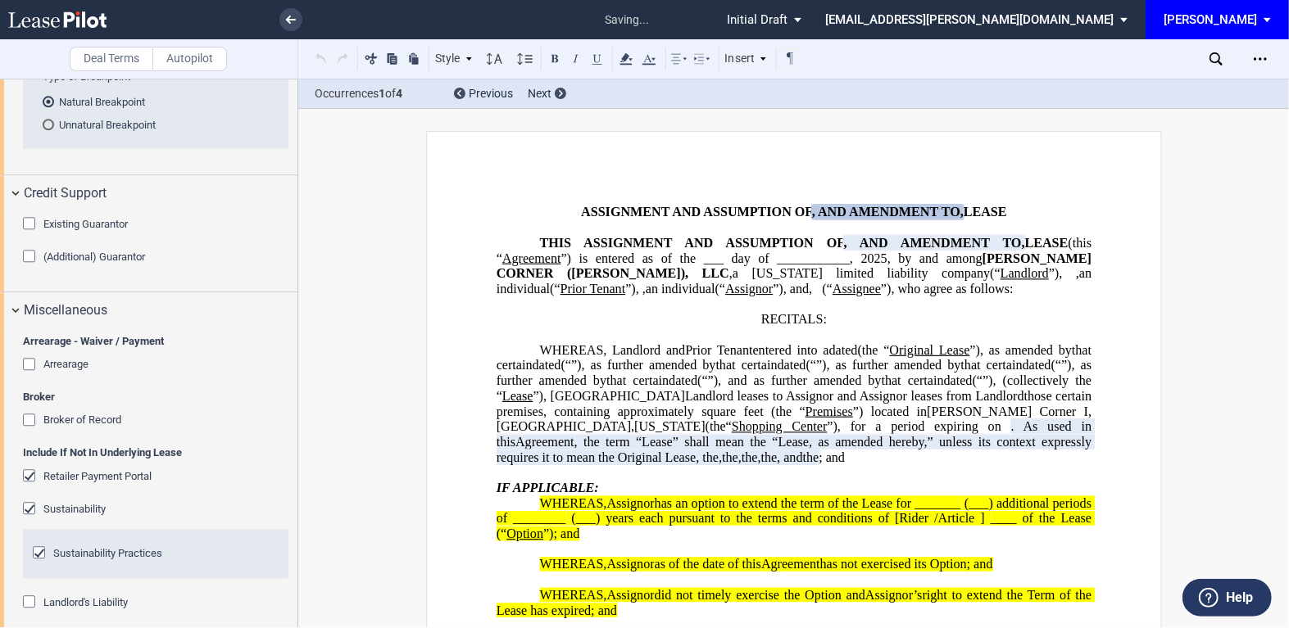
scroll to position [3016, 0]
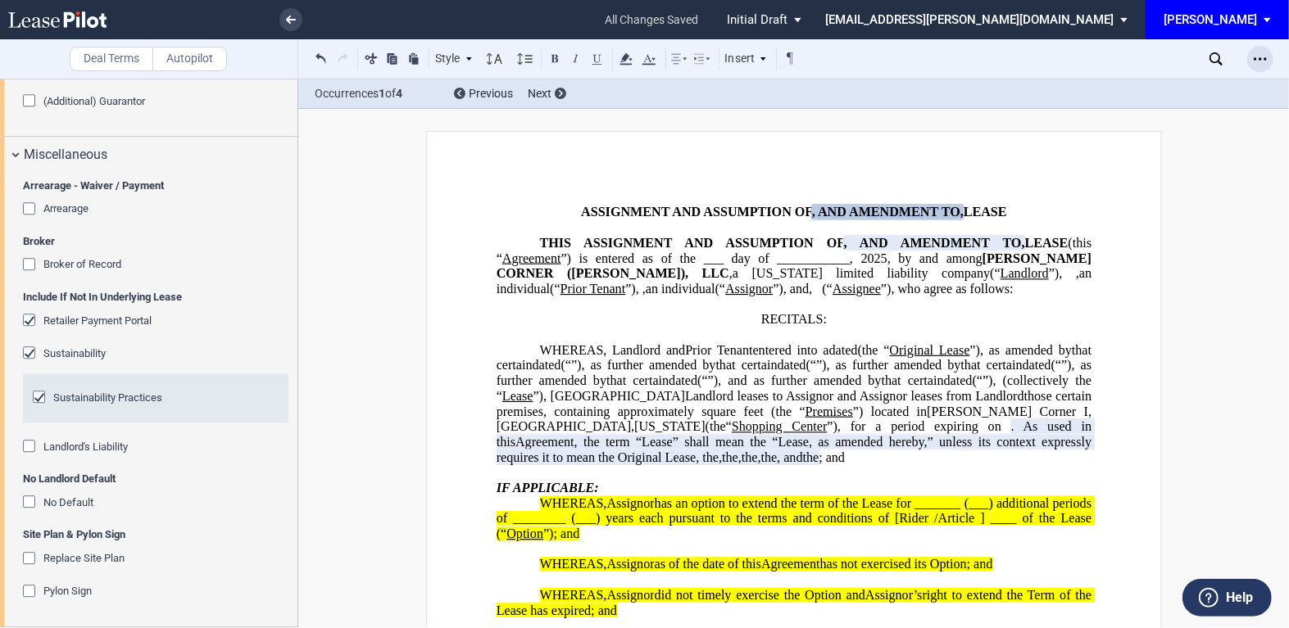
click at [1265, 57] on use "Open Lease options menu" at bounding box center [1259, 58] width 13 height 2
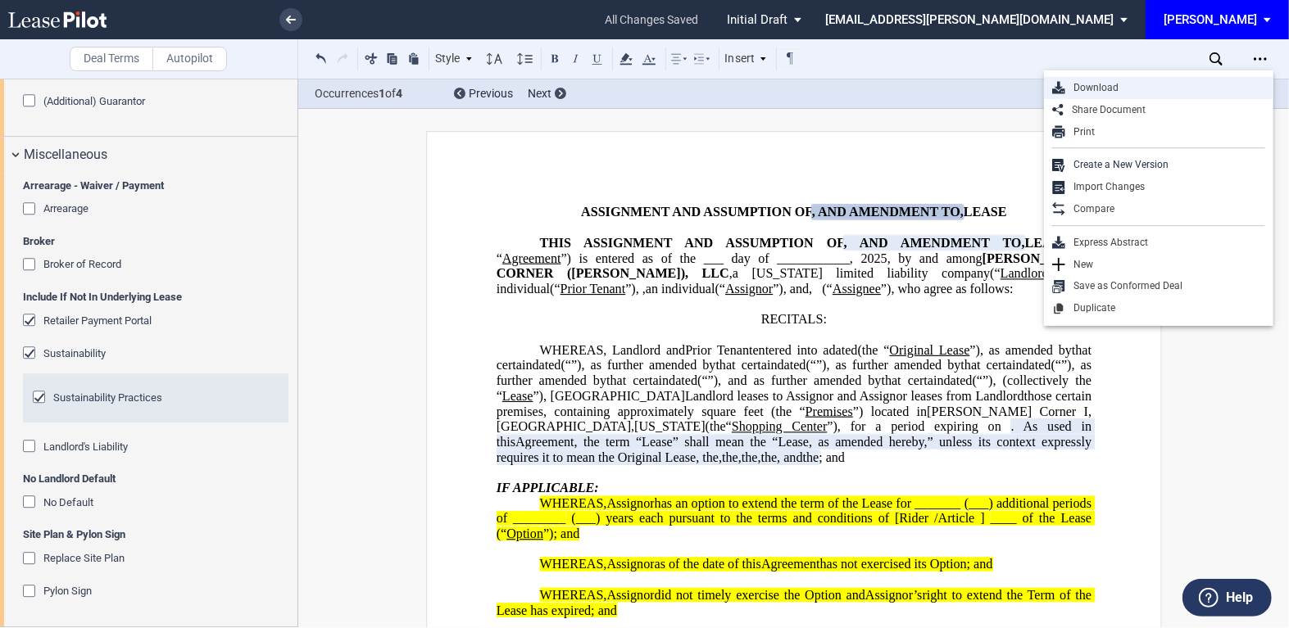
click at [1090, 79] on div "Download" at bounding box center [1158, 88] width 229 height 22
